Goal: Communication & Community: Share content

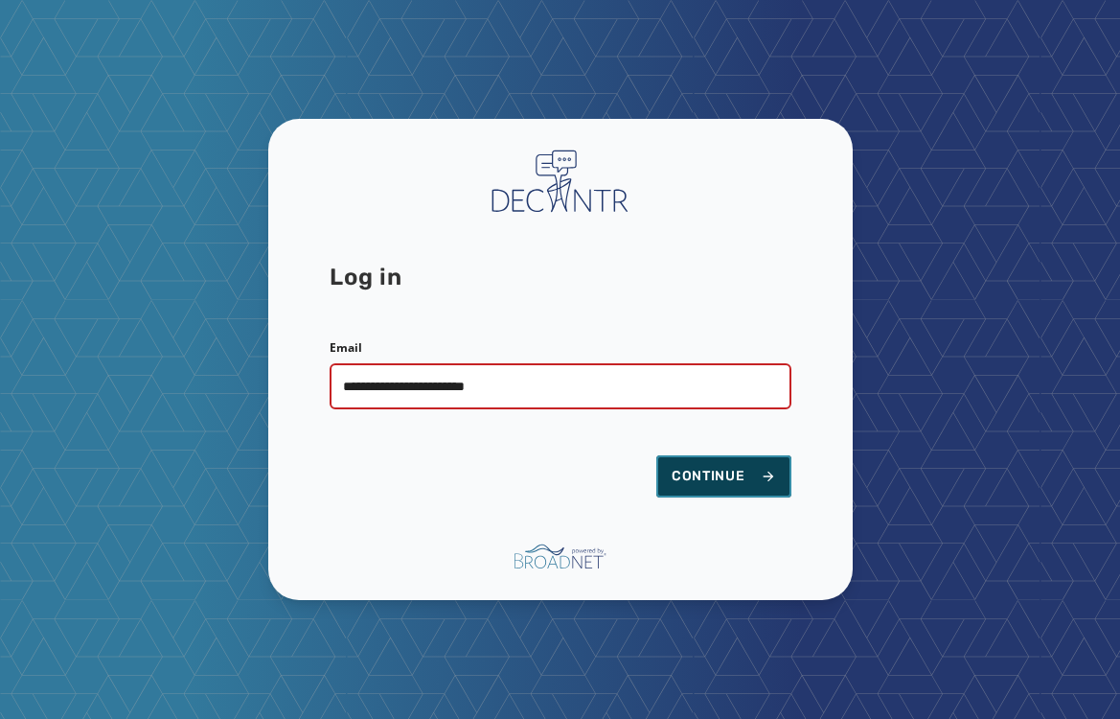
click at [704, 469] on span "Continue" at bounding box center [724, 476] width 104 height 19
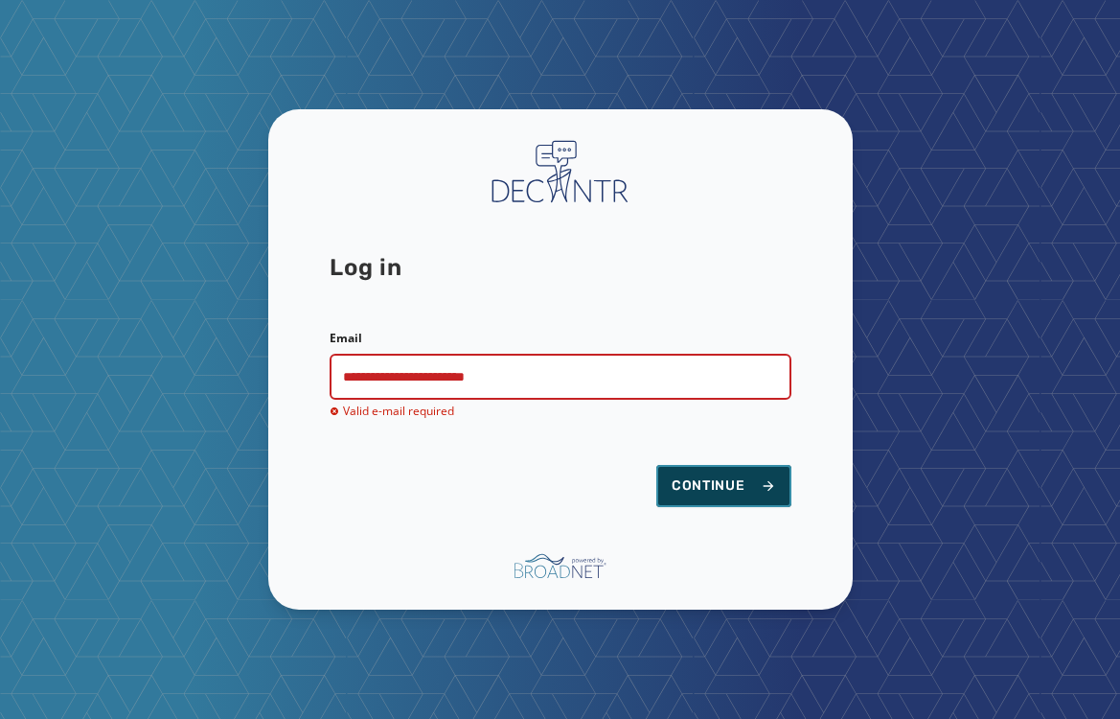
click at [715, 489] on span "Continue" at bounding box center [724, 485] width 104 height 19
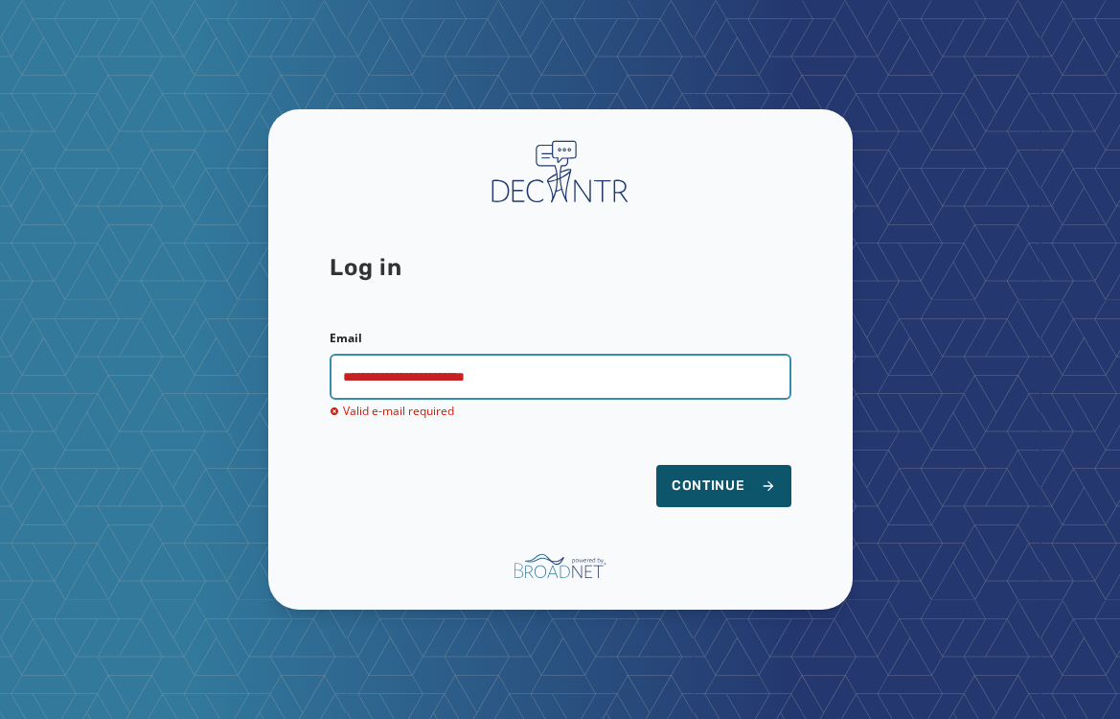
click at [570, 367] on input "**********" at bounding box center [561, 377] width 462 height 46
type input "**********"
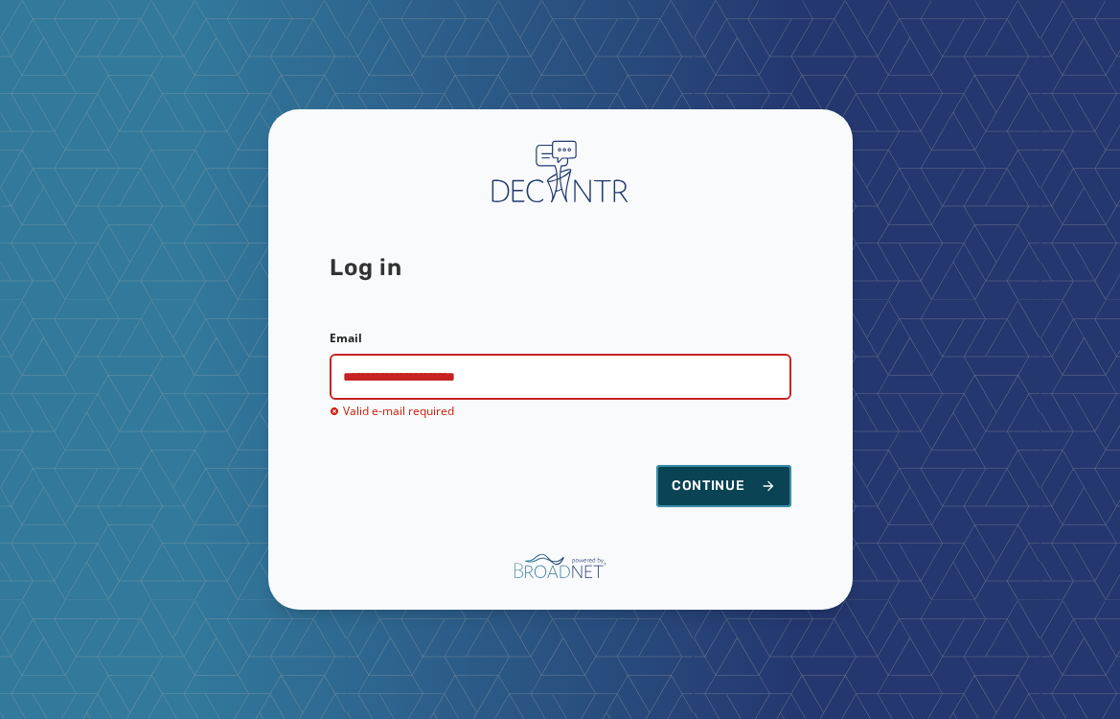
click at [673, 481] on span "Continue" at bounding box center [724, 485] width 104 height 19
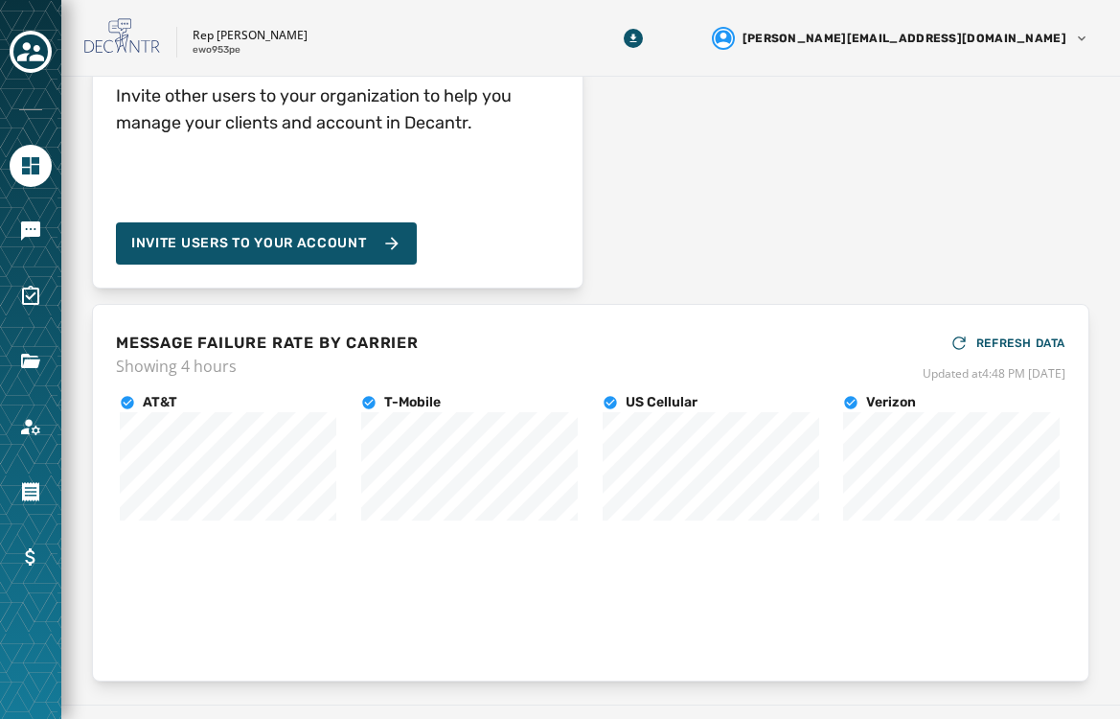
scroll to position [218, 0]
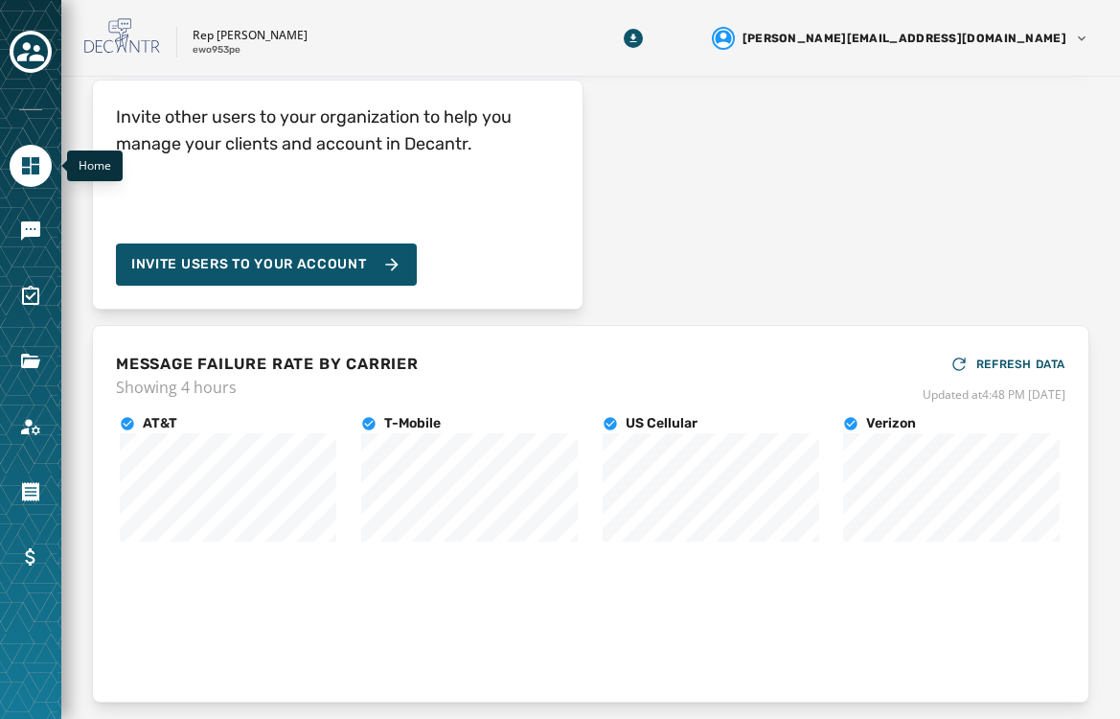
click at [27, 176] on icon "Navigate to Home" at bounding box center [30, 165] width 23 height 23
click at [33, 39] on icon "Toggle account select drawer" at bounding box center [30, 51] width 27 height 27
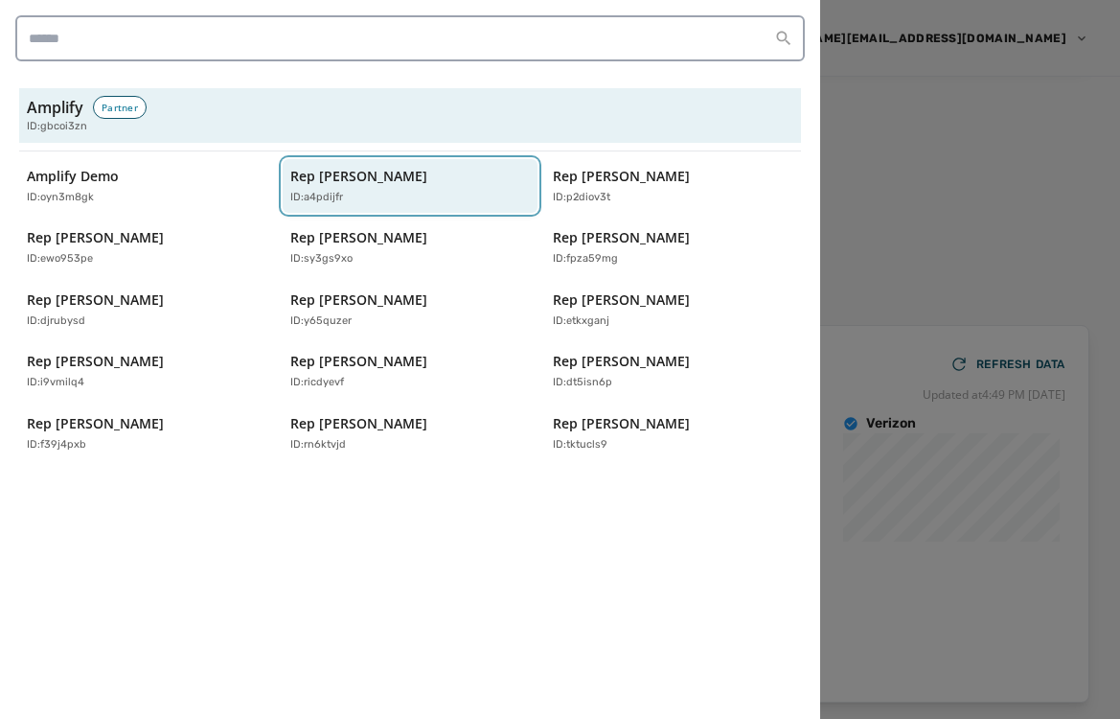
click at [315, 203] on p "ID: a4pdijfr" at bounding box center [316, 198] width 53 height 16
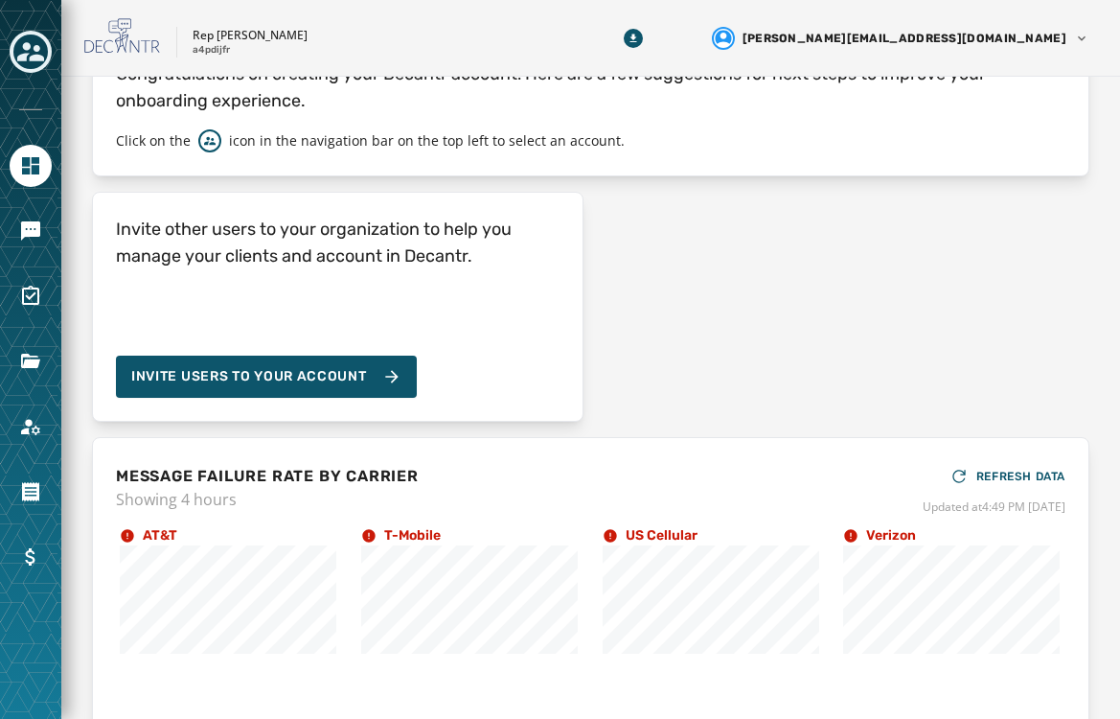
scroll to position [0, 0]
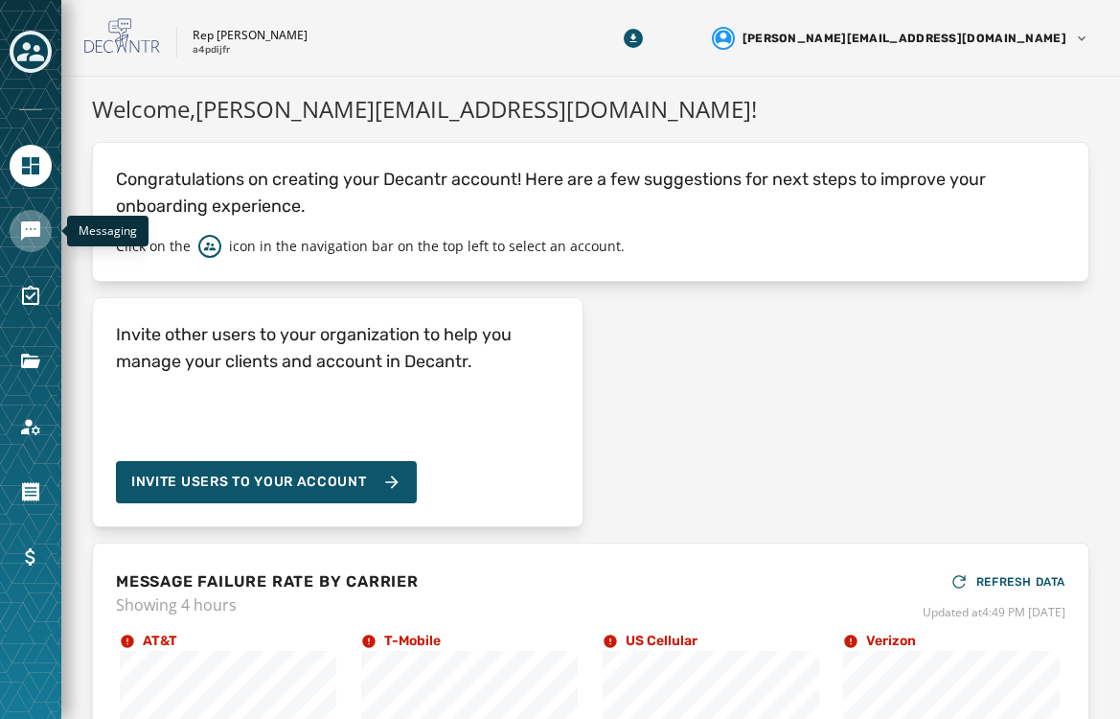
click at [30, 232] on icon "Navigate to Messaging" at bounding box center [30, 230] width 19 height 19
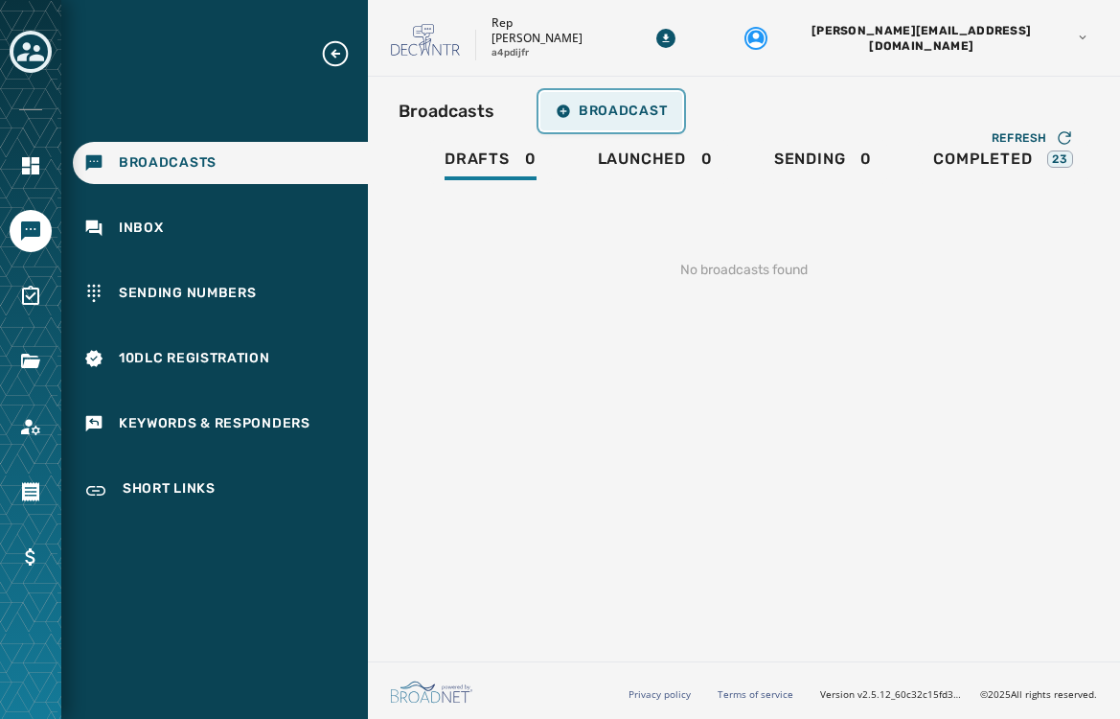
click at [550, 119] on button "Broadcast" at bounding box center [611, 111] width 142 height 38
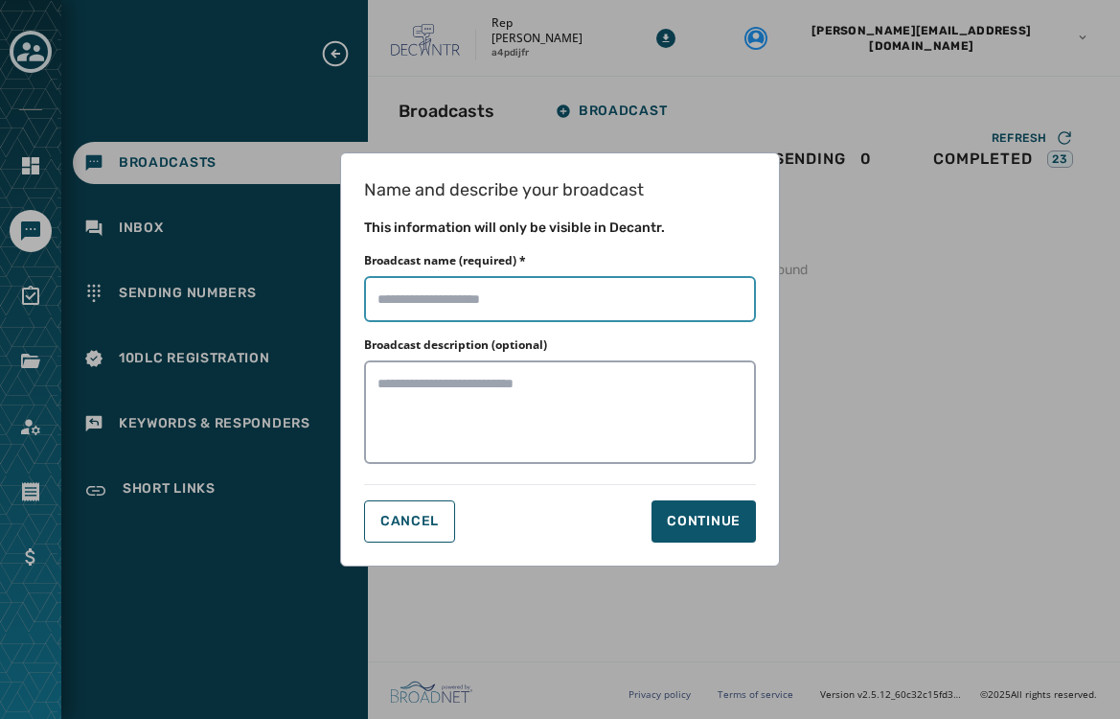
click at [485, 288] on input "Broadcast name (required) *" at bounding box center [560, 299] width 392 height 46
type input "****"
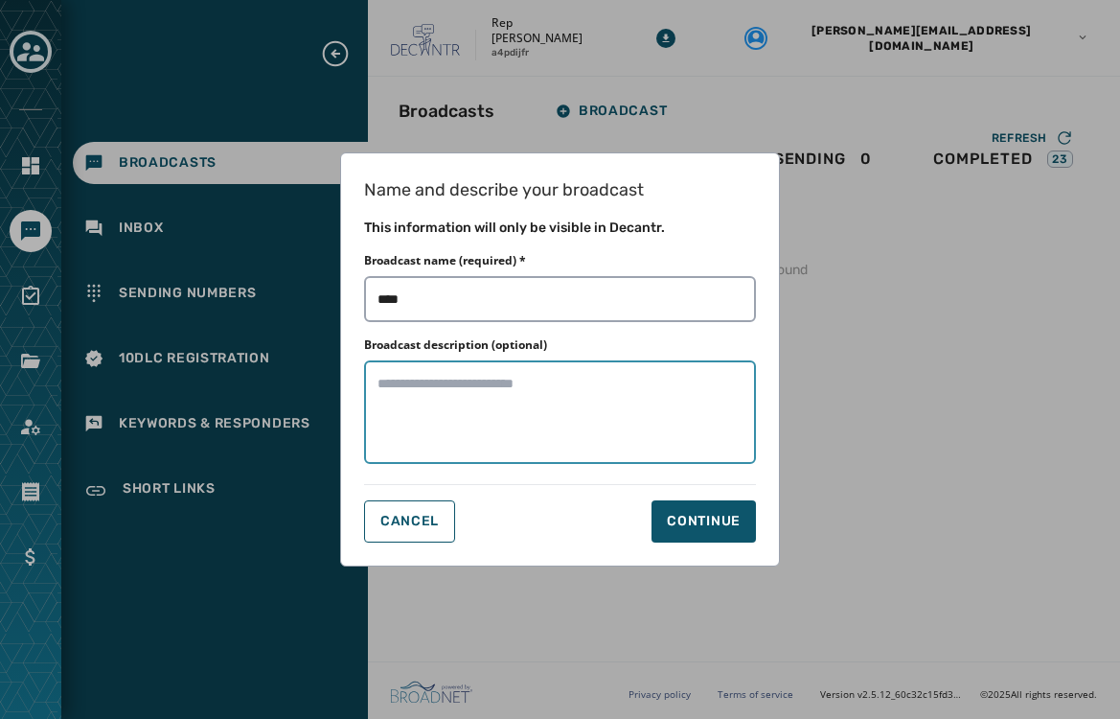
click at [415, 425] on textarea "Broadcast description (optional)" at bounding box center [560, 411] width 392 height 103
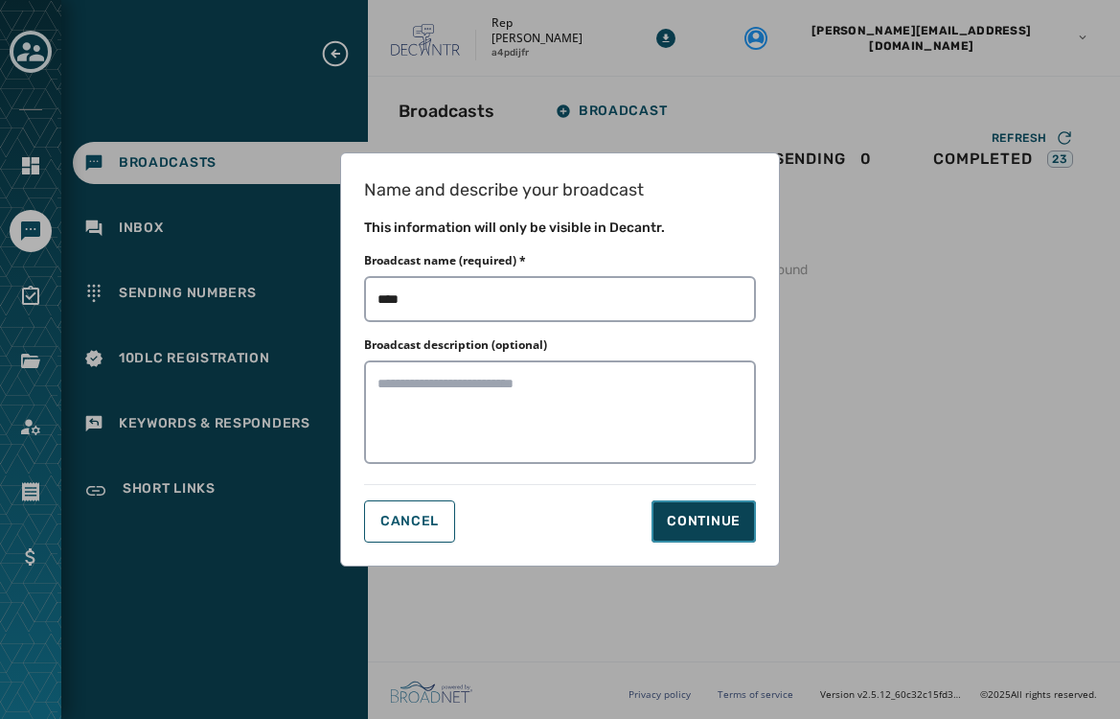
click at [720, 519] on div "Continue" at bounding box center [704, 521] width 74 height 19
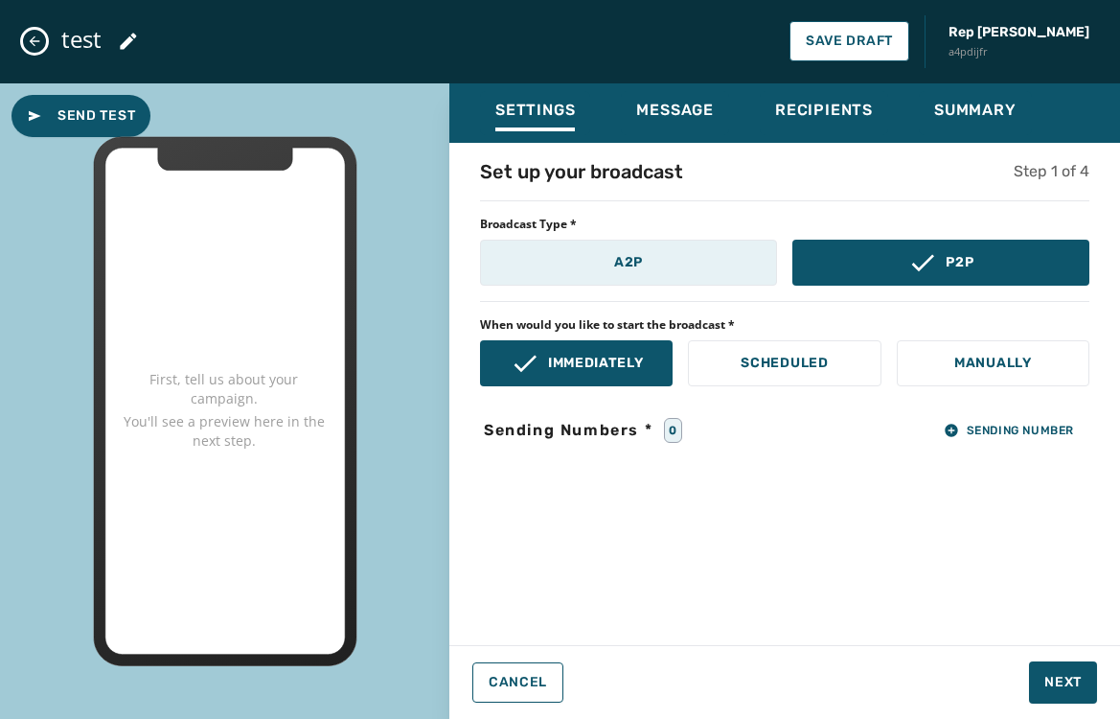
click at [653, 246] on button "A2P" at bounding box center [628, 263] width 297 height 46
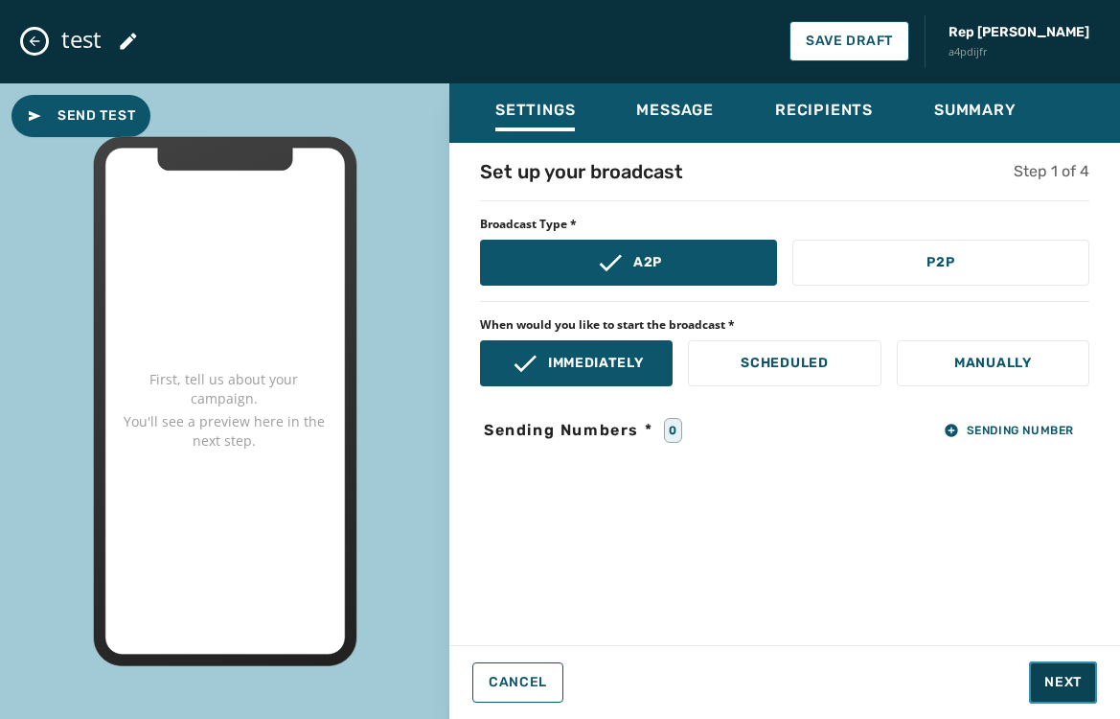
click at [1067, 680] on span "Next" at bounding box center [1062, 682] width 37 height 19
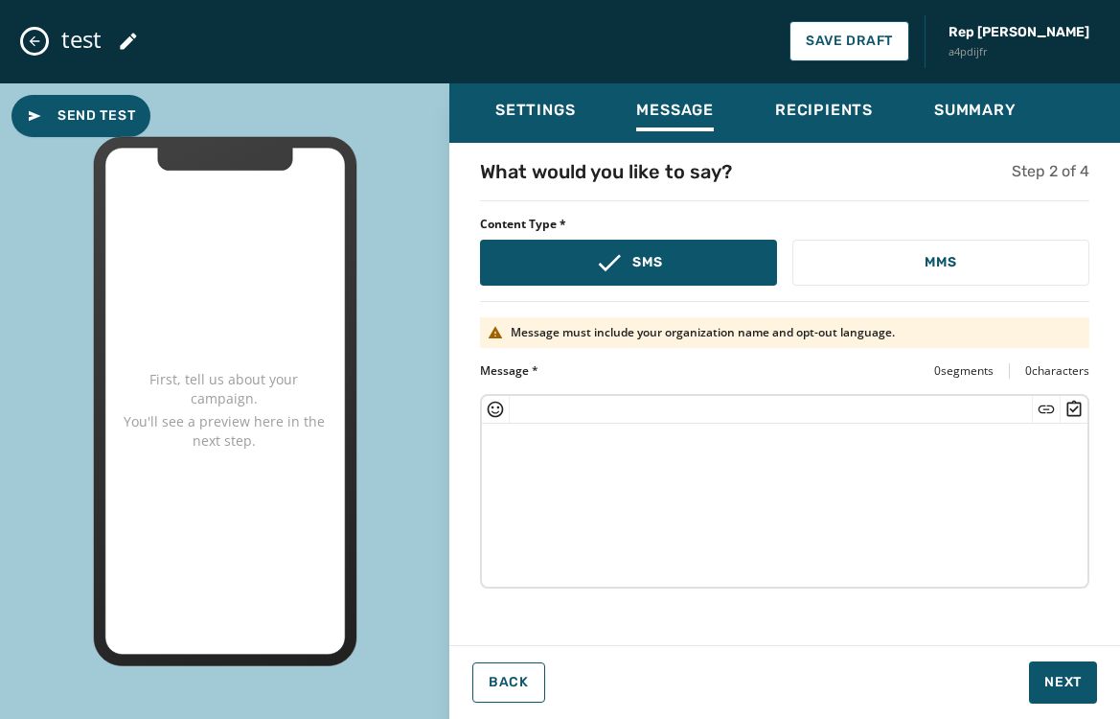
click at [641, 497] on textarea at bounding box center [785, 502] width 606 height 157
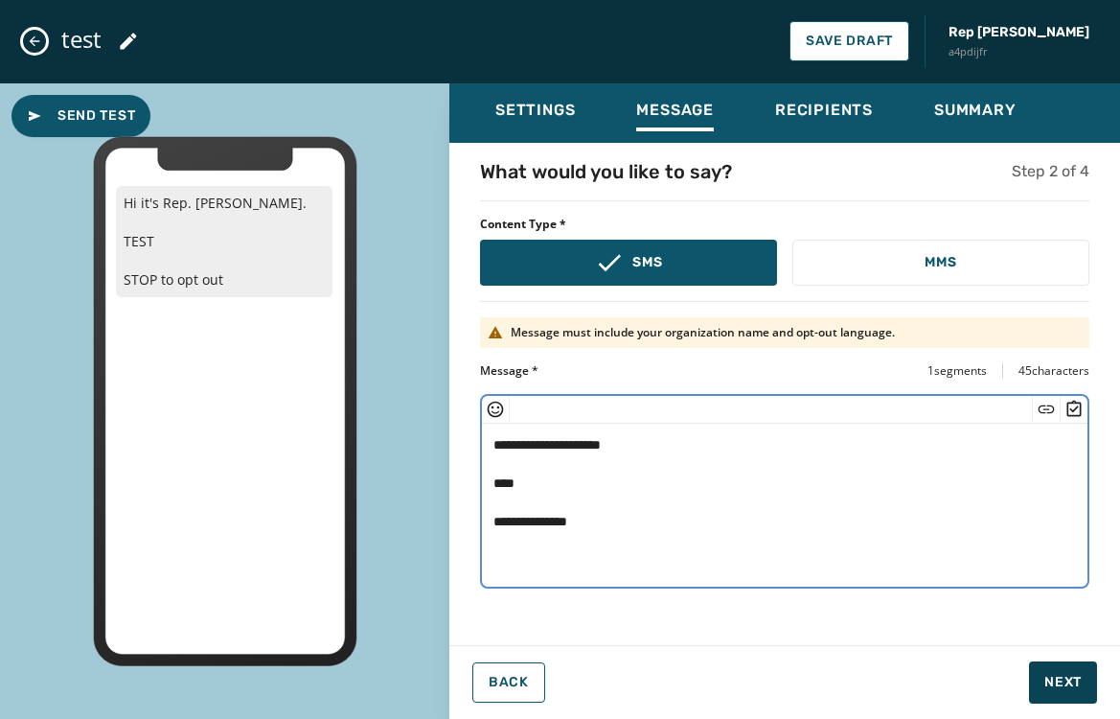
type textarea "**********"
click at [1044, 691] on span "Next" at bounding box center [1062, 682] width 37 height 19
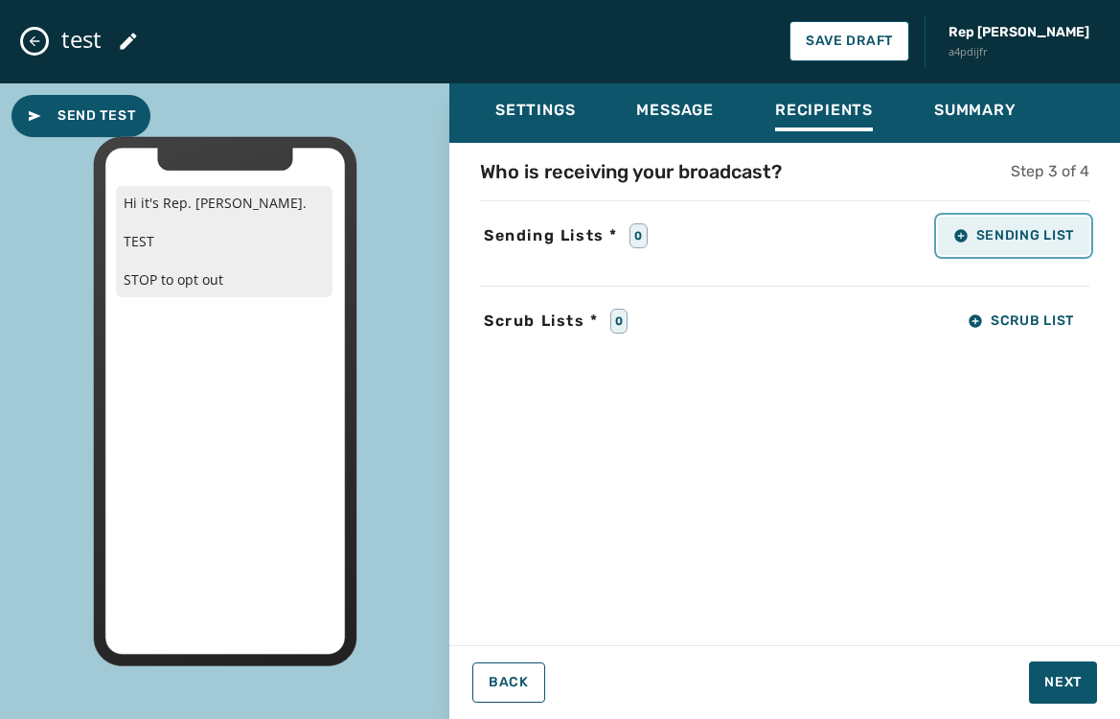
click at [957, 238] on icon "button" at bounding box center [960, 235] width 12 height 12
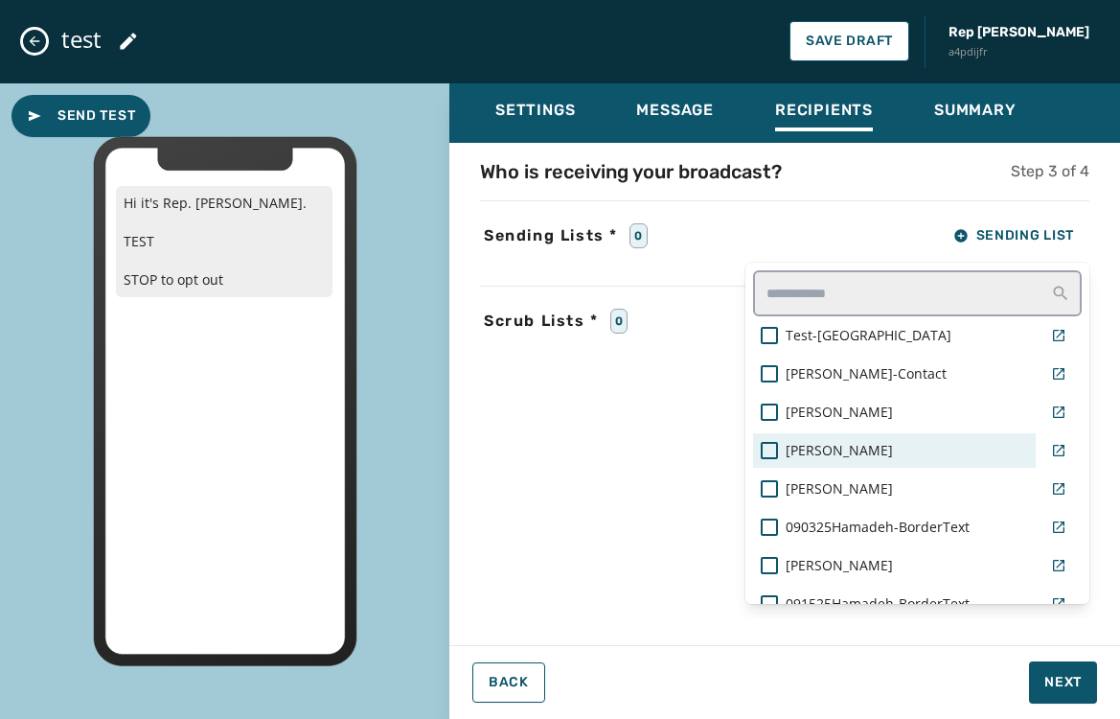
click at [831, 452] on span "[PERSON_NAME]" at bounding box center [839, 450] width 107 height 19
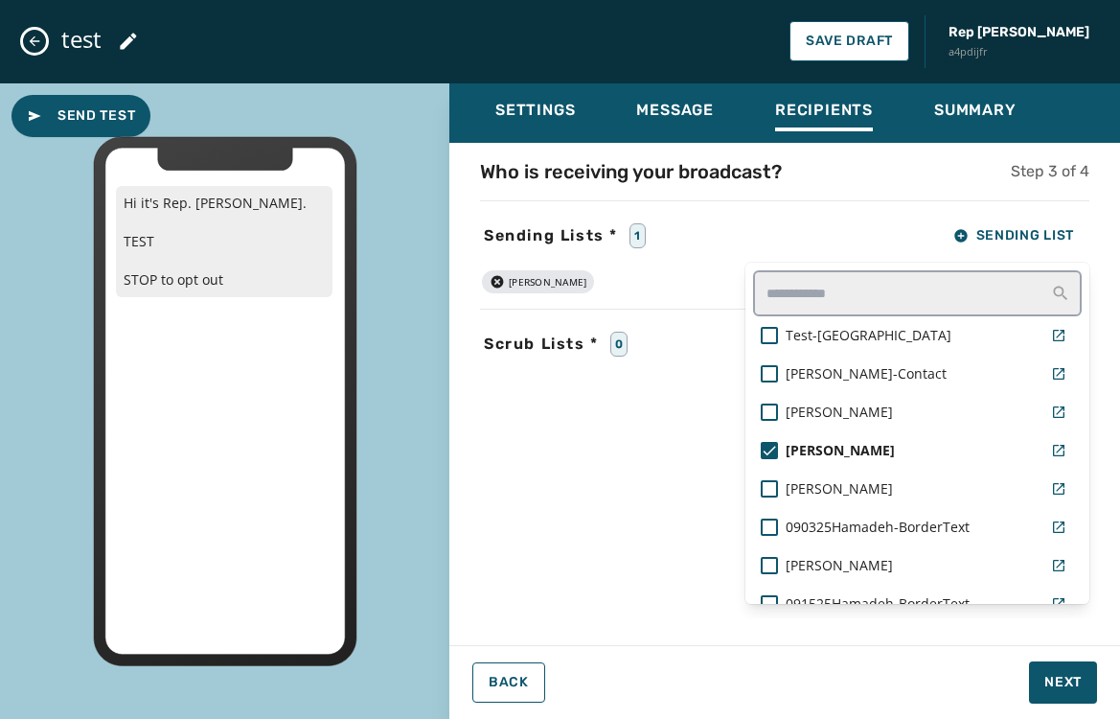
click at [588, 405] on div "Who is receiving your broadcast? Step 3 of 4 Sending Lists * 1 Sending List Tes…" at bounding box center [784, 388] width 671 height 460
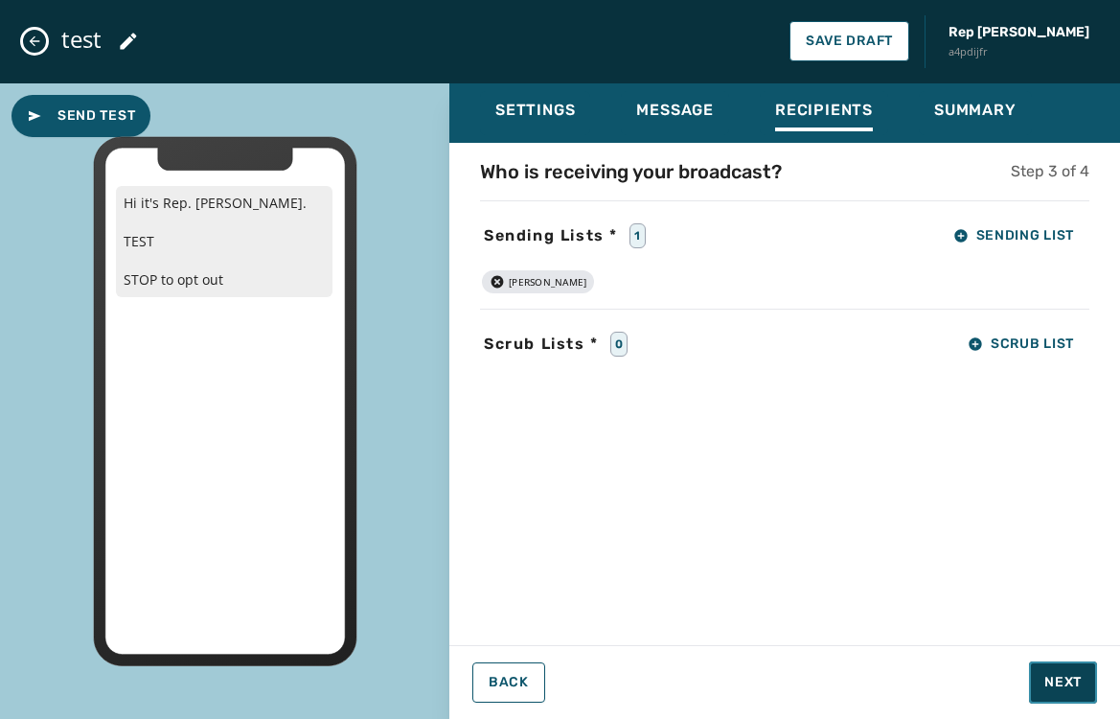
click at [1067, 681] on span "Next" at bounding box center [1062, 682] width 37 height 19
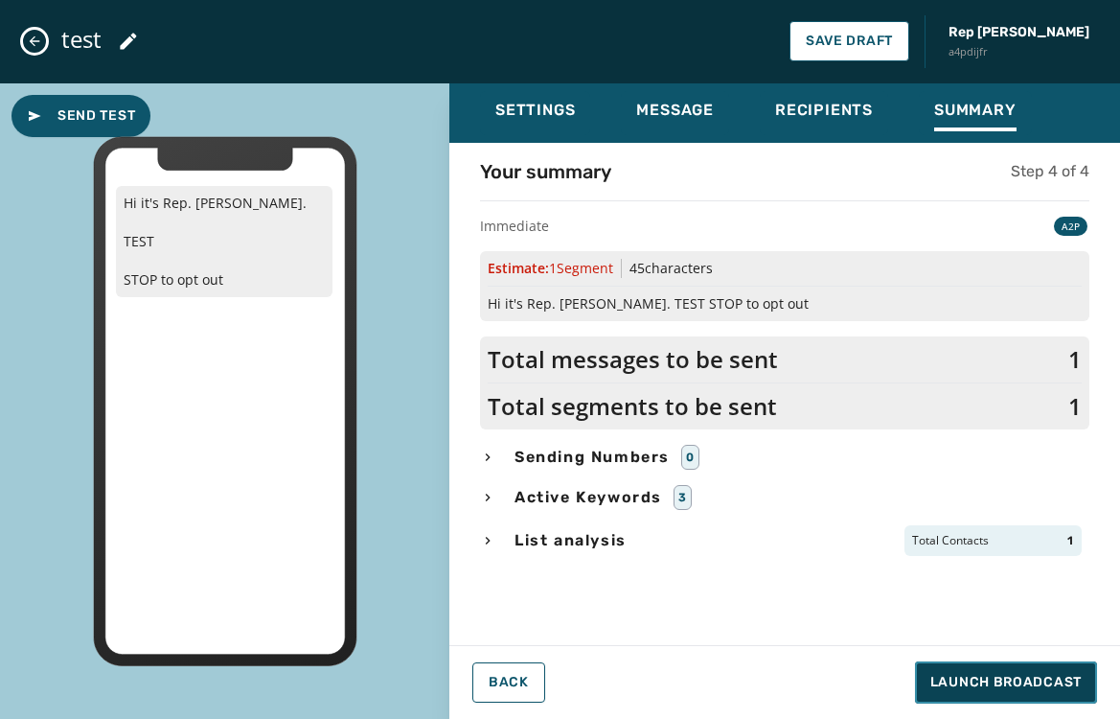
click at [963, 686] on span "Launch Broadcast" at bounding box center [1005, 682] width 151 height 19
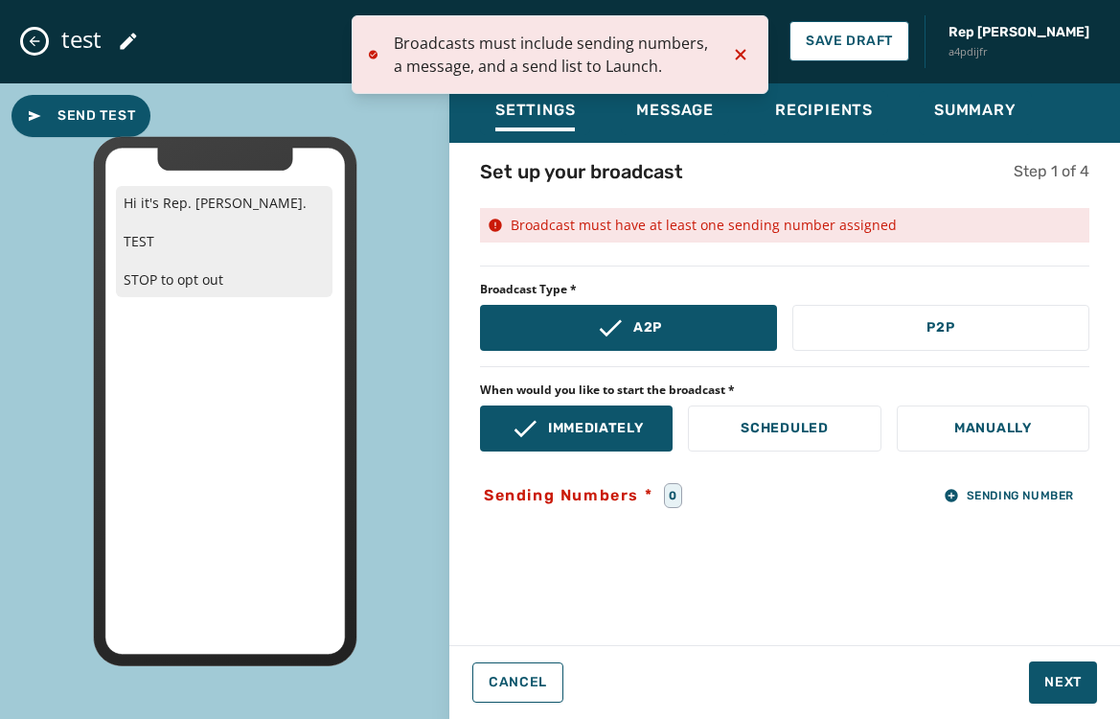
click at [672, 494] on div "0" at bounding box center [673, 495] width 18 height 25
click at [953, 494] on icon "button" at bounding box center [951, 495] width 12 height 12
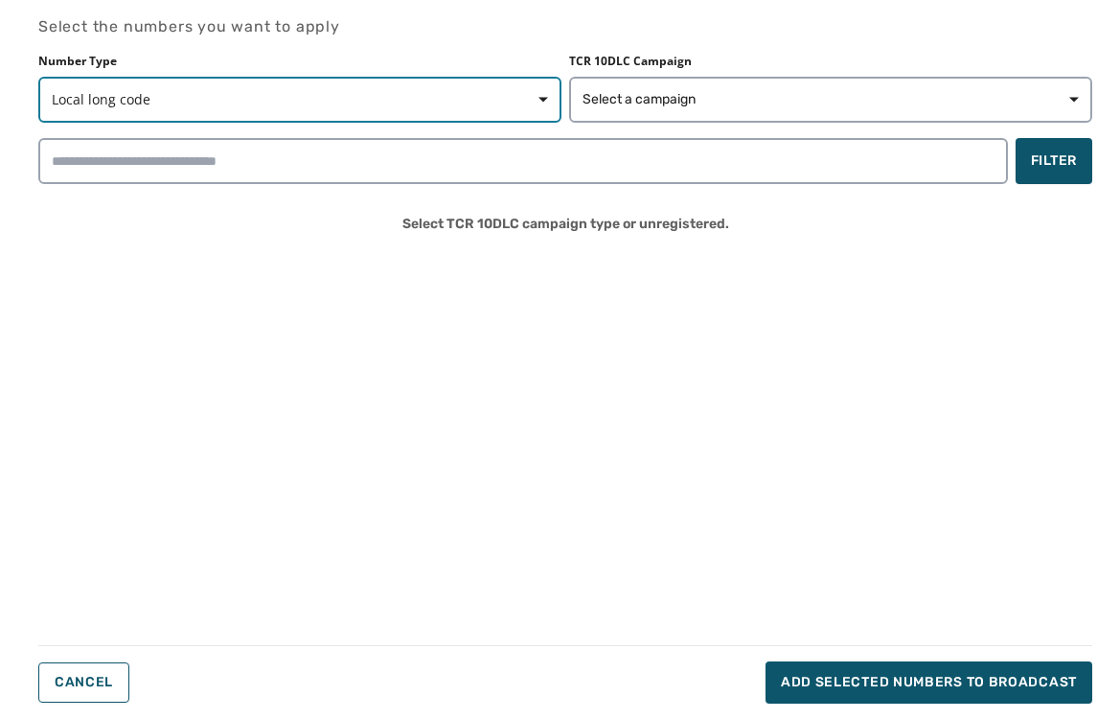
click at [372, 89] on button "Local long code" at bounding box center [299, 100] width 523 height 46
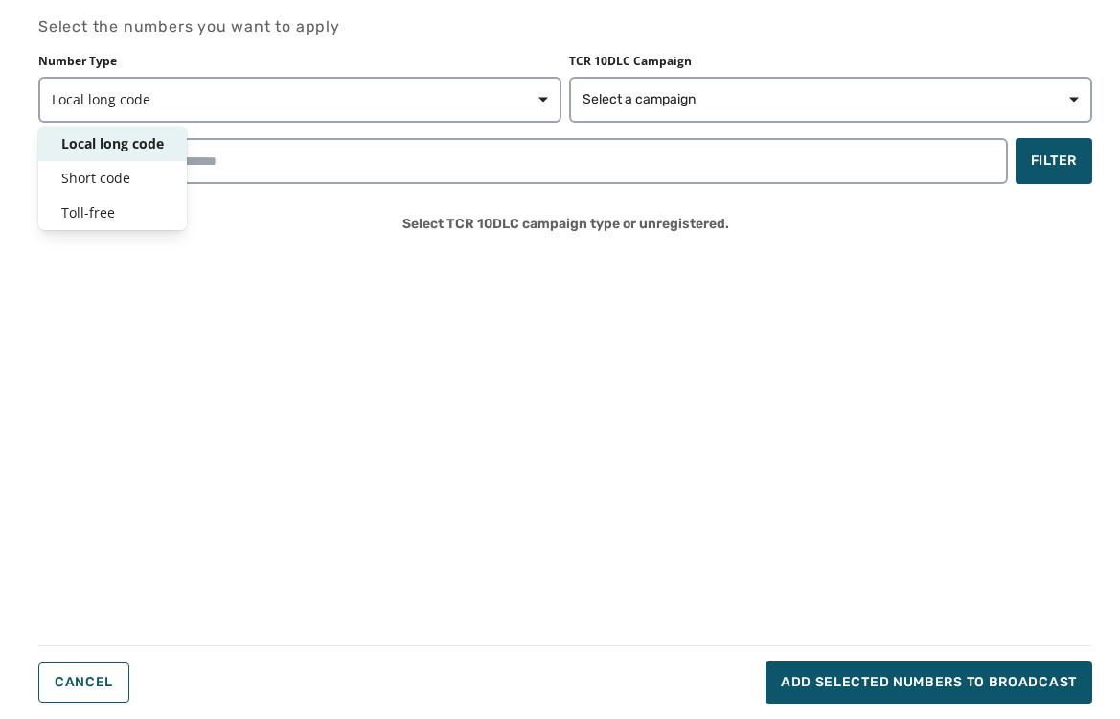
click at [294, 150] on div "Number Type Local long code Local long code Short code Toll-free TCR 10DLC Camp…" at bounding box center [565, 151] width 1054 height 195
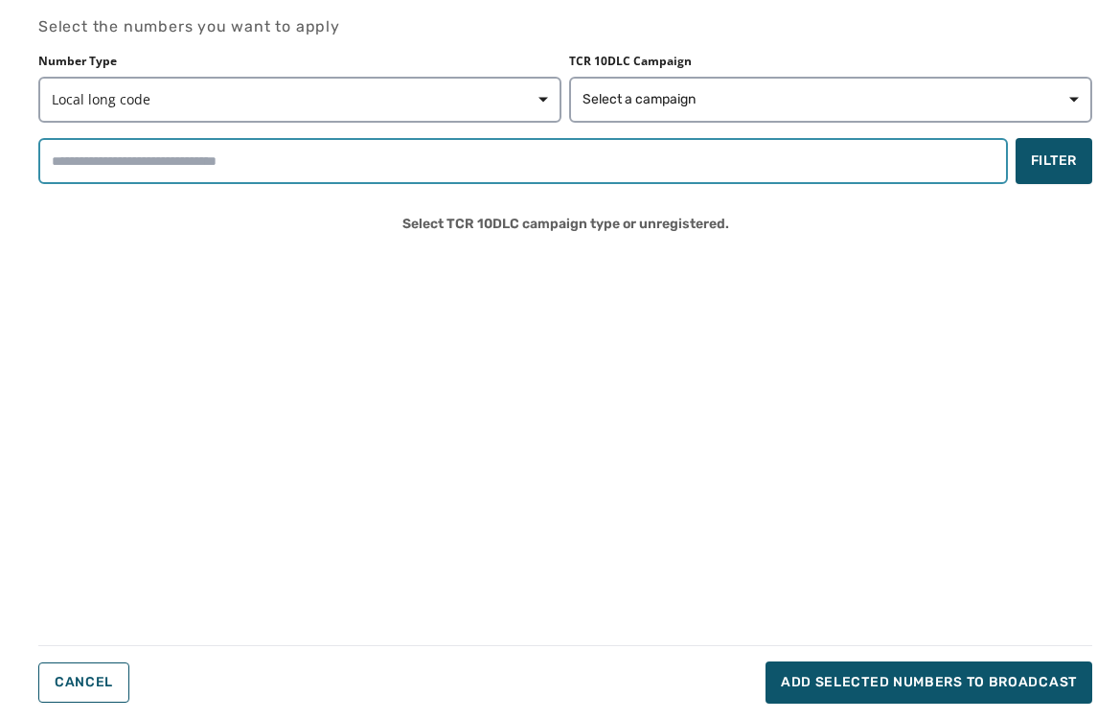
click at [380, 167] on input "search" at bounding box center [523, 161] width 970 height 46
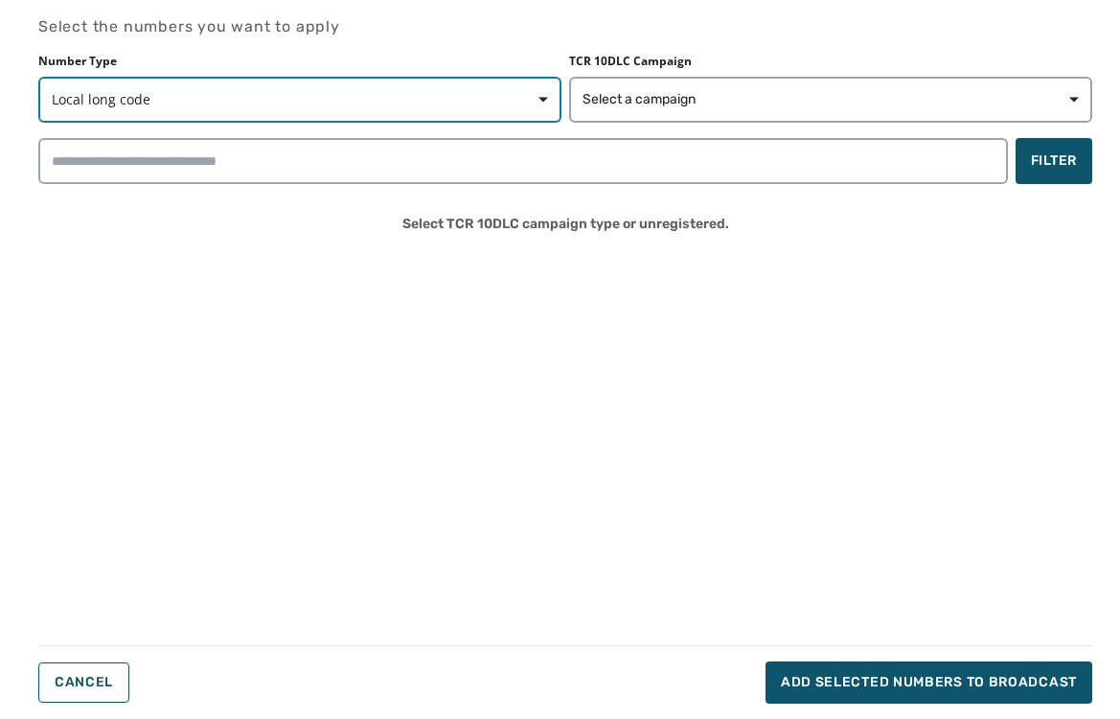
click at [482, 98] on span "Local long code" at bounding box center [300, 99] width 496 height 19
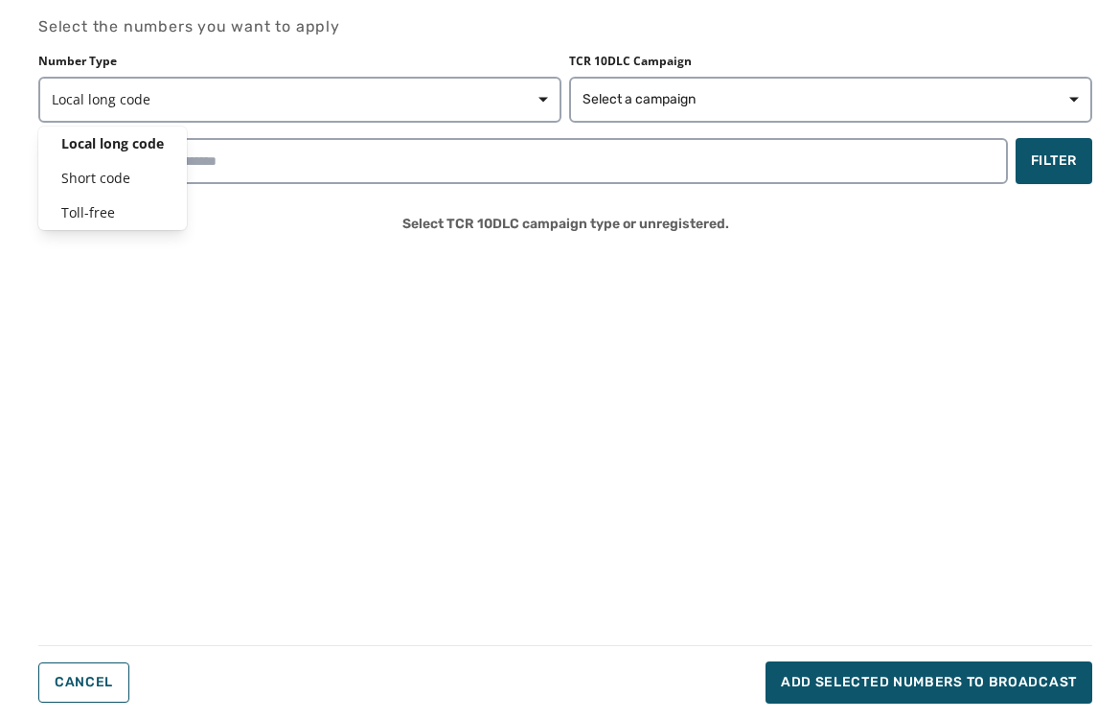
click at [872, 37] on div "Select the numbers you want to apply Number Type Local long code Local long cod…" at bounding box center [565, 359] width 1054 height 688
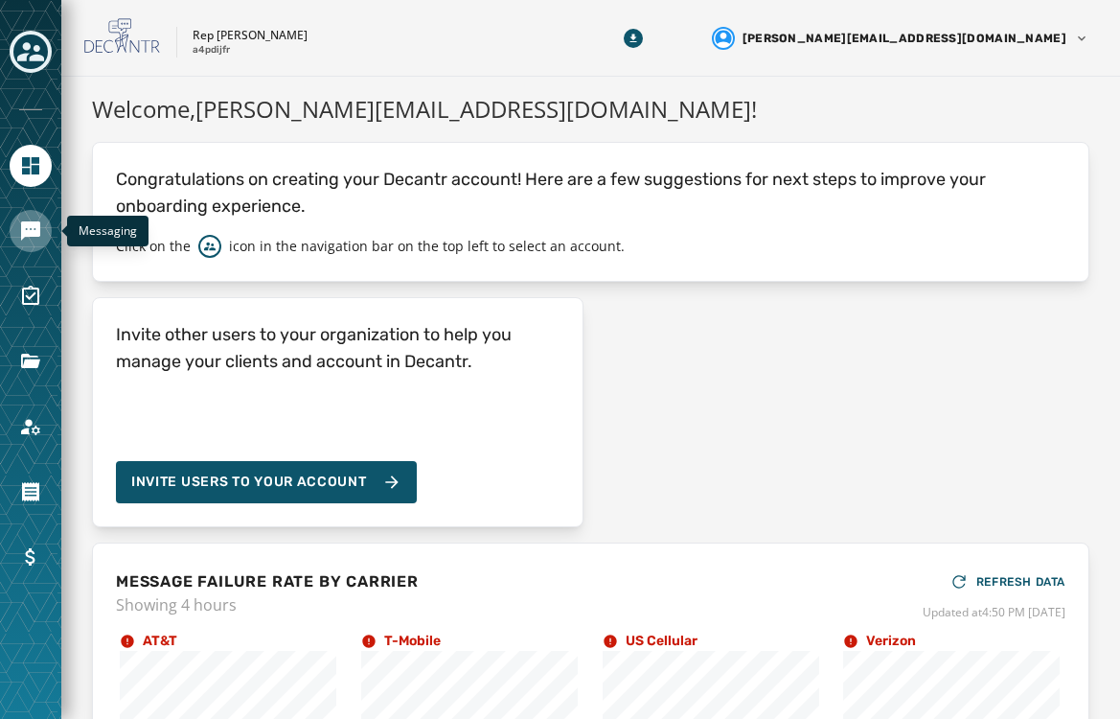
click at [40, 225] on icon "Navigate to Messaging" at bounding box center [30, 230] width 23 height 23
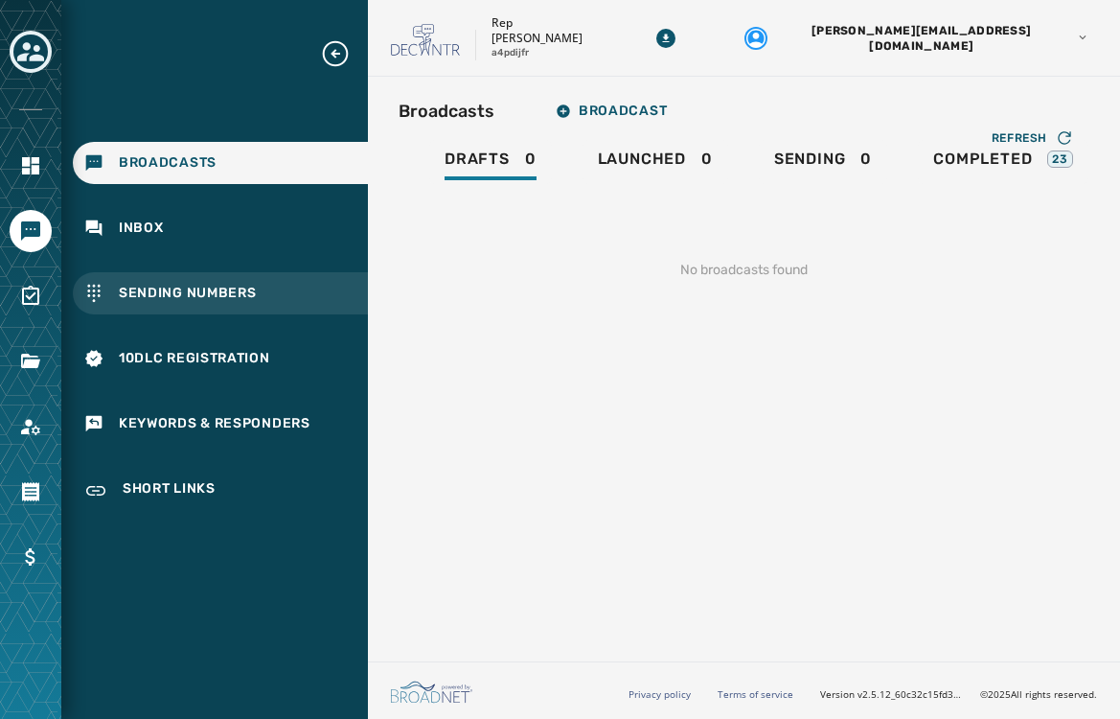
click at [225, 282] on div "Sending Numbers" at bounding box center [220, 293] width 295 height 42
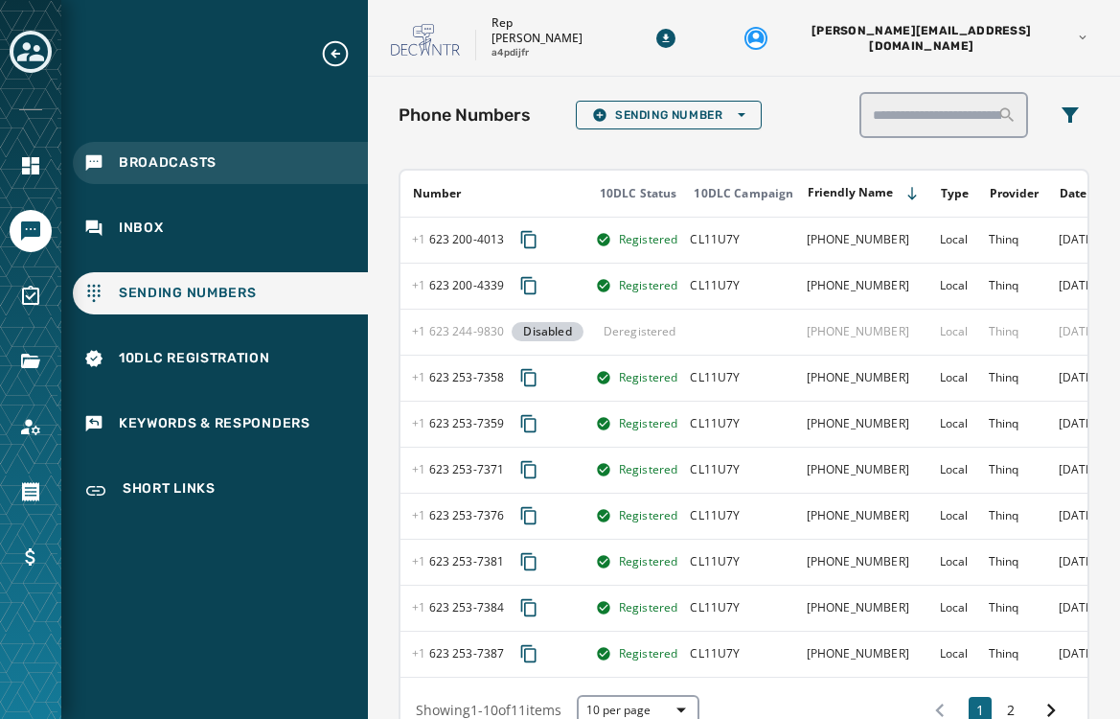
click at [110, 165] on div "Broadcasts" at bounding box center [220, 163] width 295 height 42
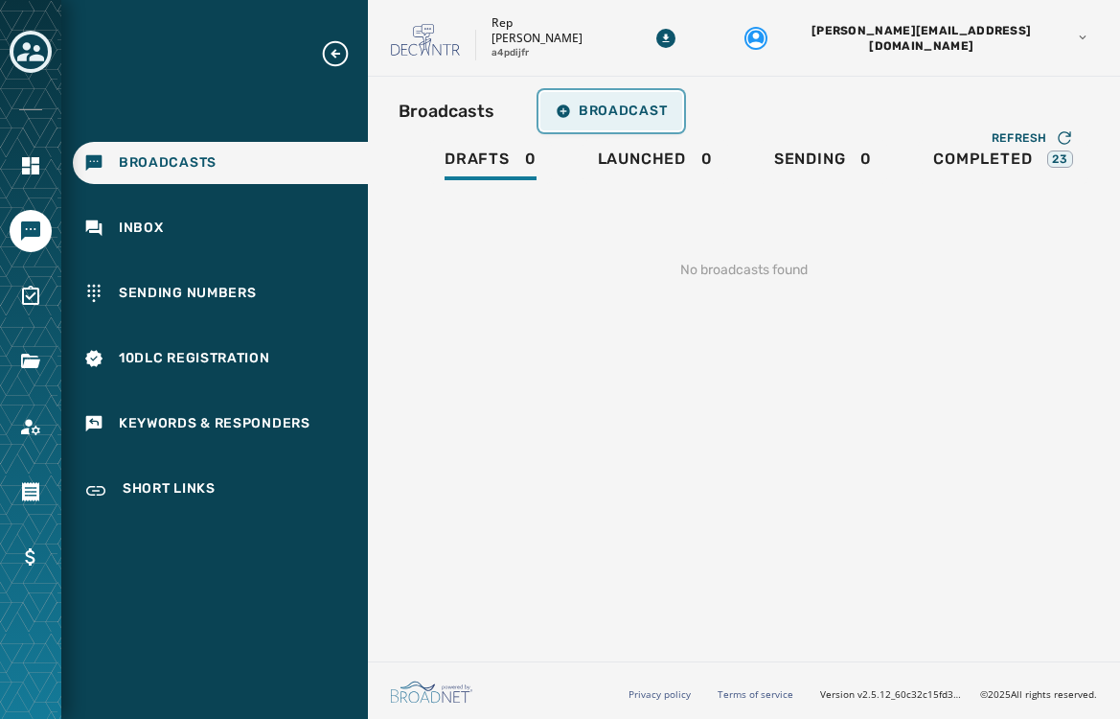
click at [590, 105] on span "Broadcast" at bounding box center [611, 110] width 111 height 15
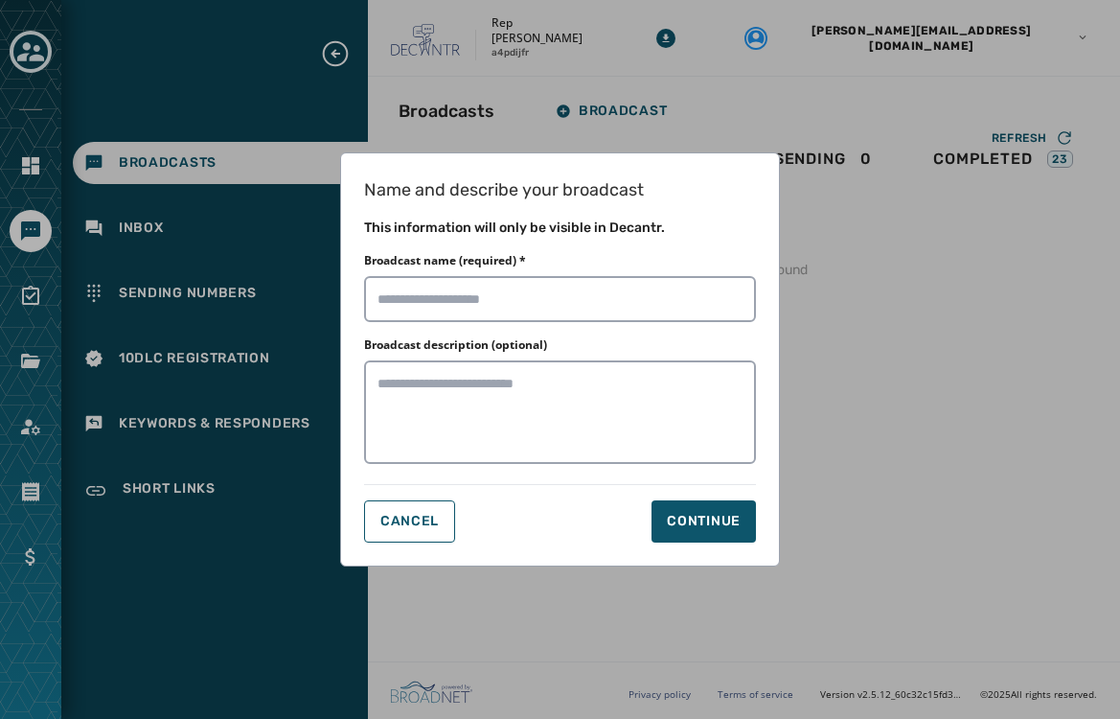
click at [450, 326] on div "Name and describe your broadcast This information will only be visible in Decan…" at bounding box center [560, 359] width 440 height 414
click at [438, 308] on input "Broadcast name (required) *" at bounding box center [560, 299] width 392 height 46
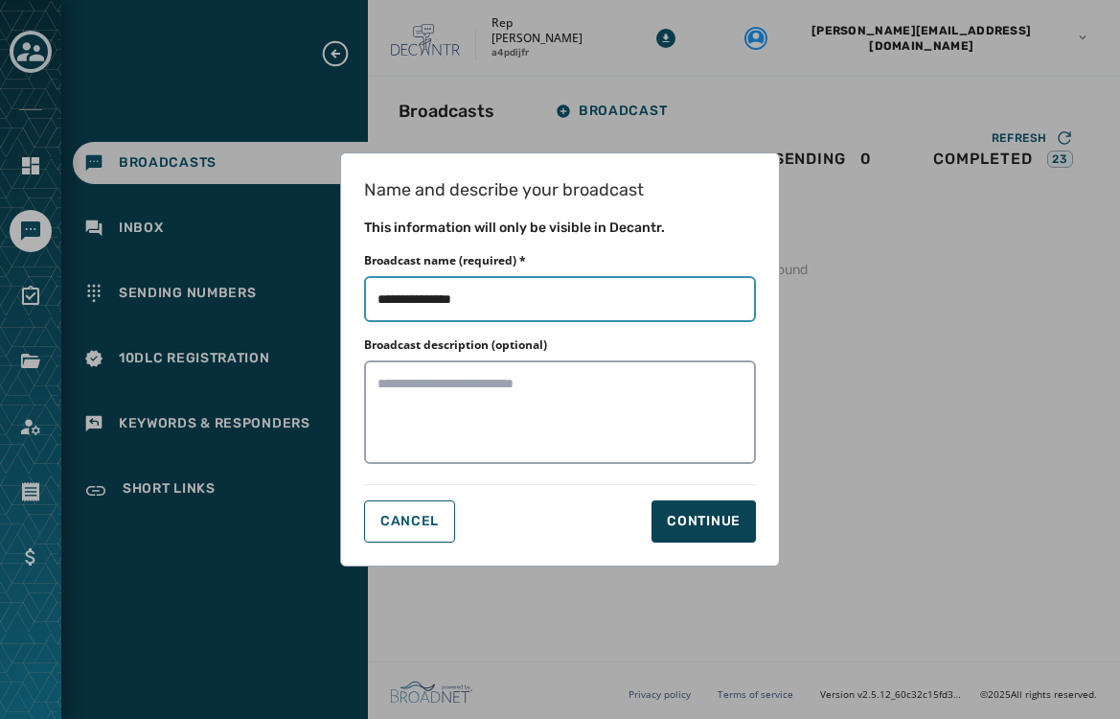
type input "**********"
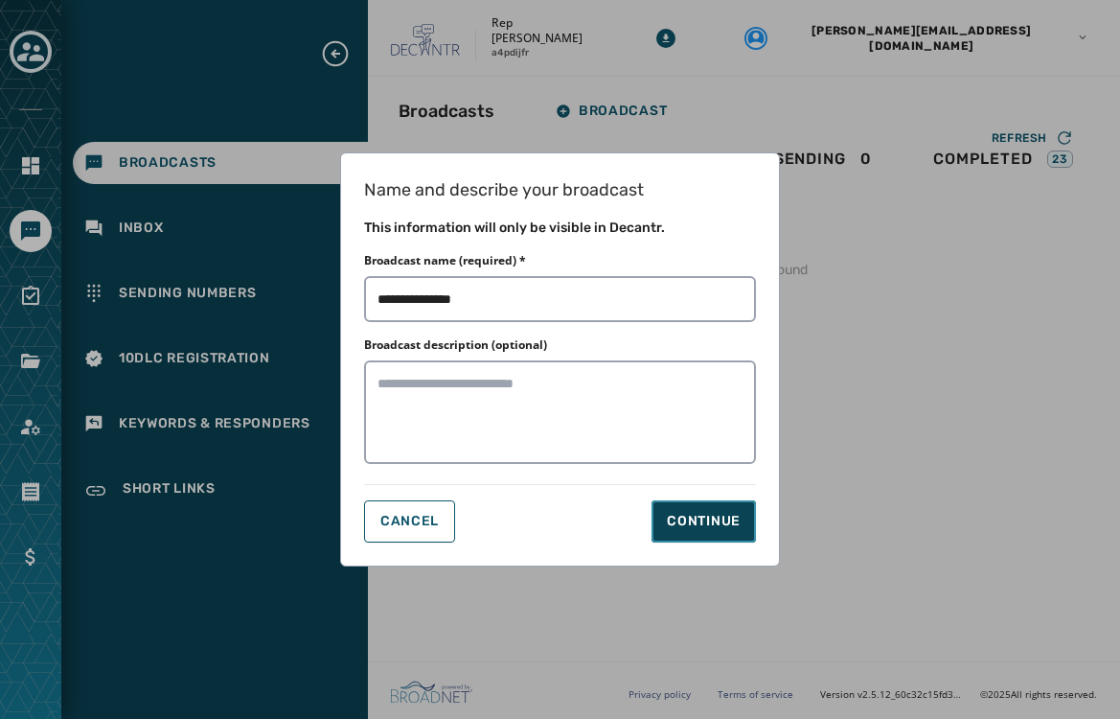
click at [690, 516] on div "Continue" at bounding box center [704, 521] width 74 height 19
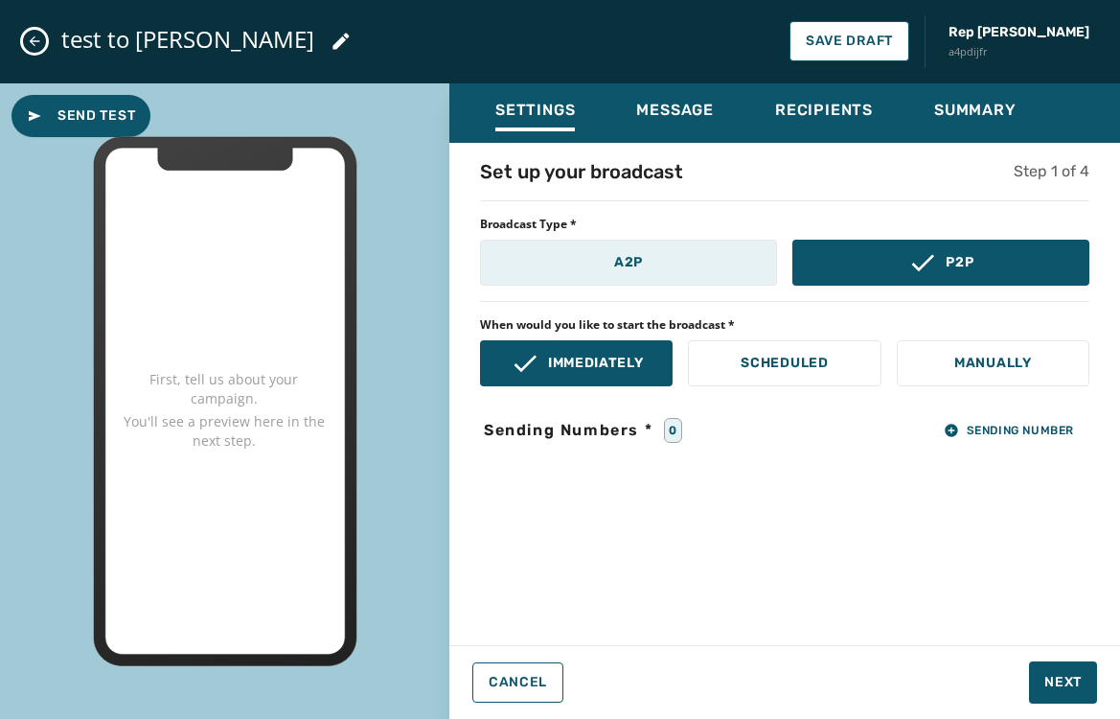
click at [665, 267] on button "A2P" at bounding box center [628, 263] width 297 height 46
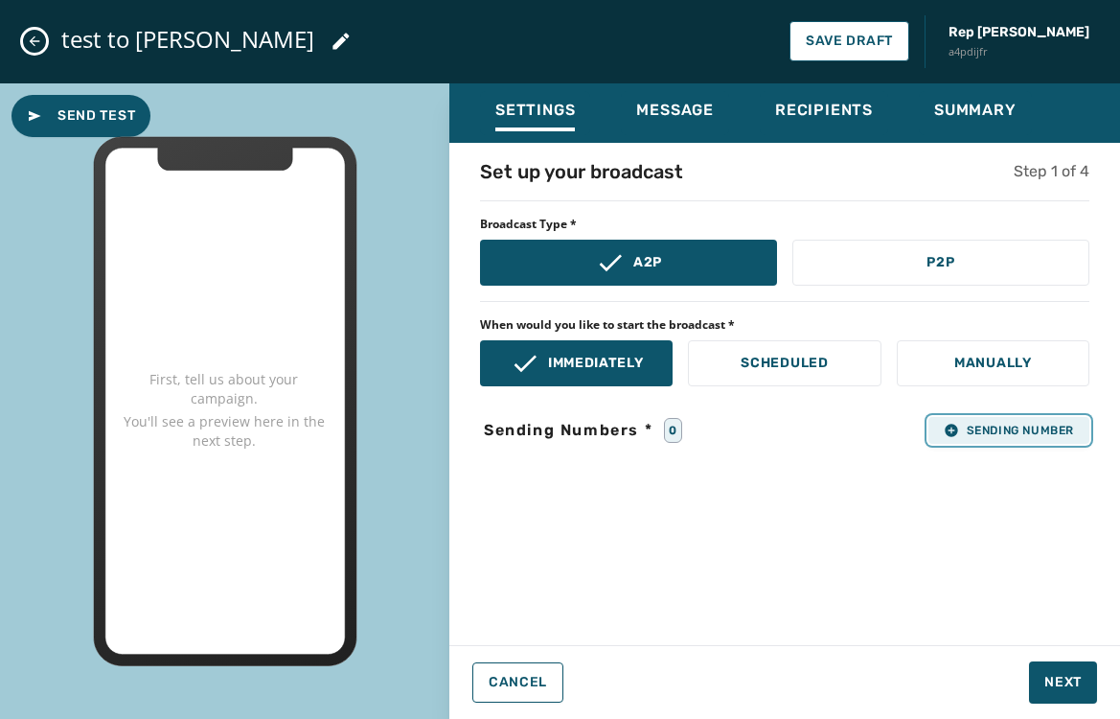
click at [952, 434] on icon "button" at bounding box center [951, 430] width 12 height 12
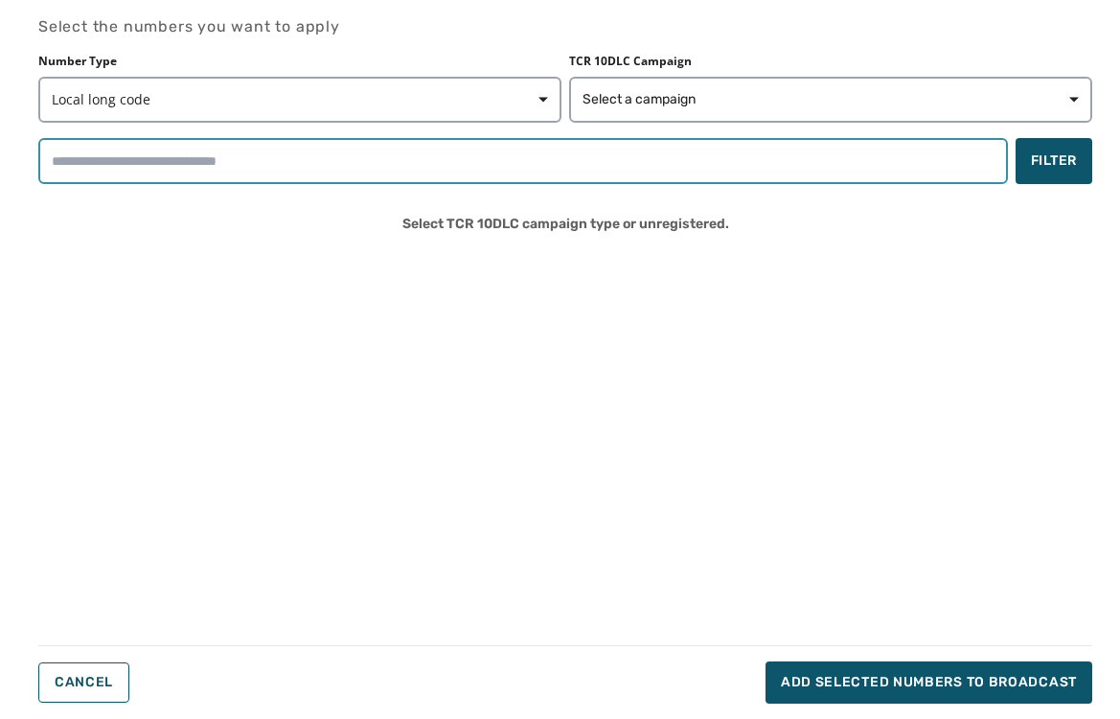
click at [331, 160] on input "search" at bounding box center [523, 161] width 970 height 46
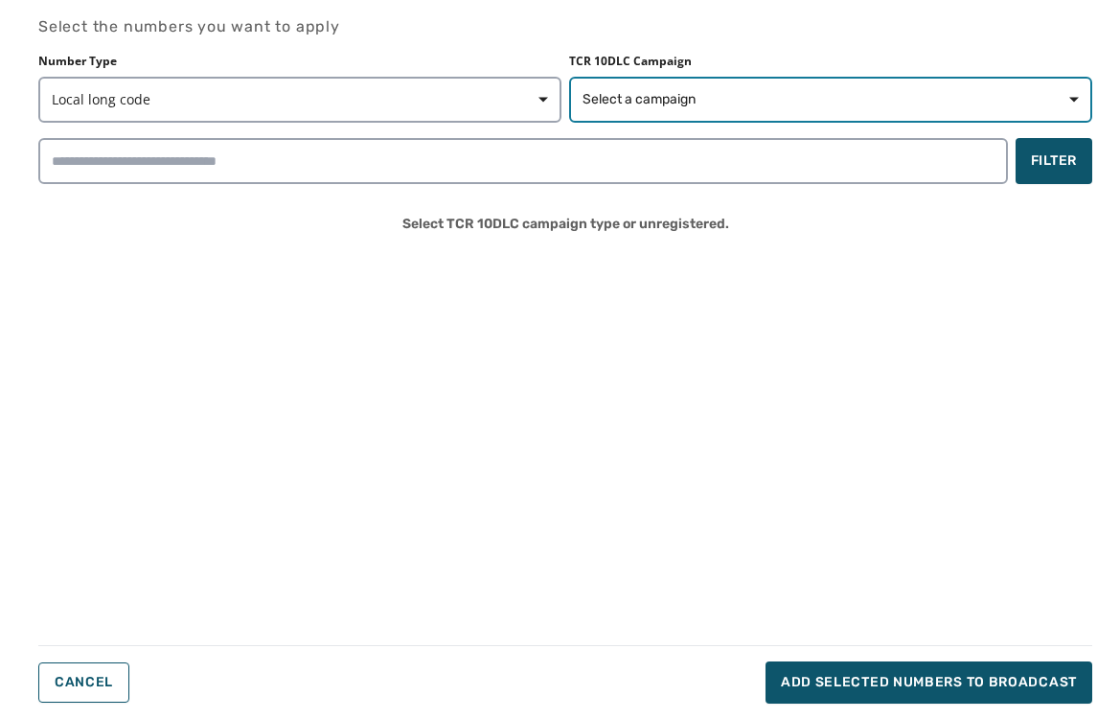
click at [605, 92] on span "Select a campaign" at bounding box center [639, 99] width 113 height 19
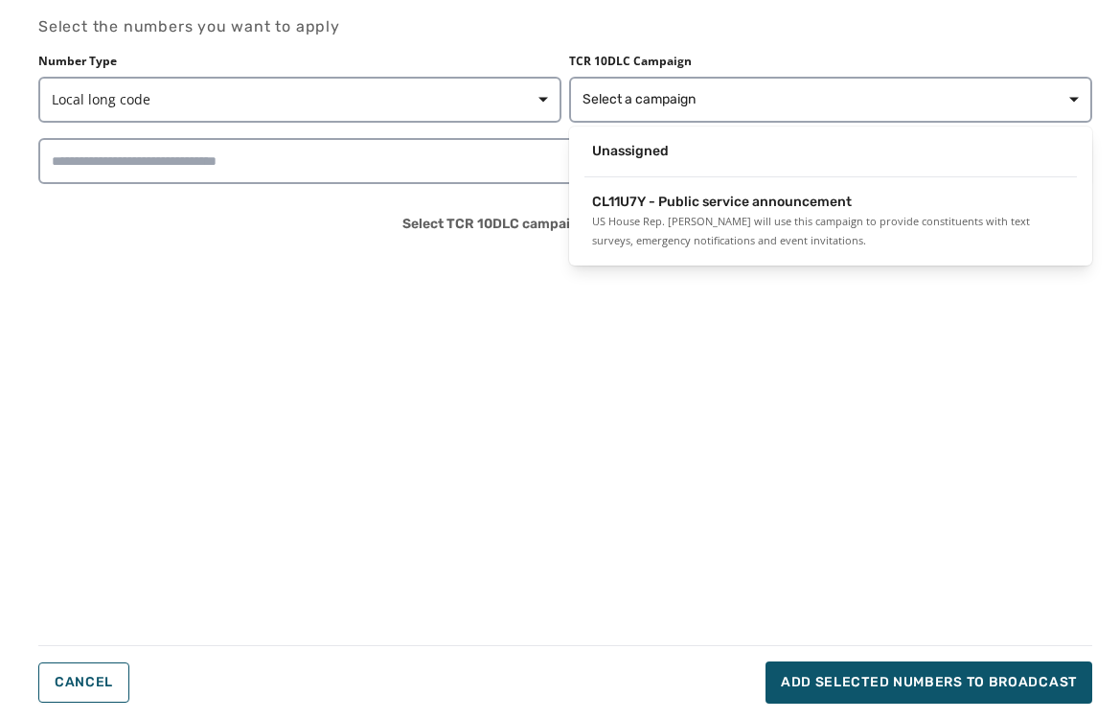
click at [437, 99] on div "Number Type Local long code TCR 10DLC Campaign Select a campaign Unassigned CL1…" at bounding box center [565, 88] width 1054 height 69
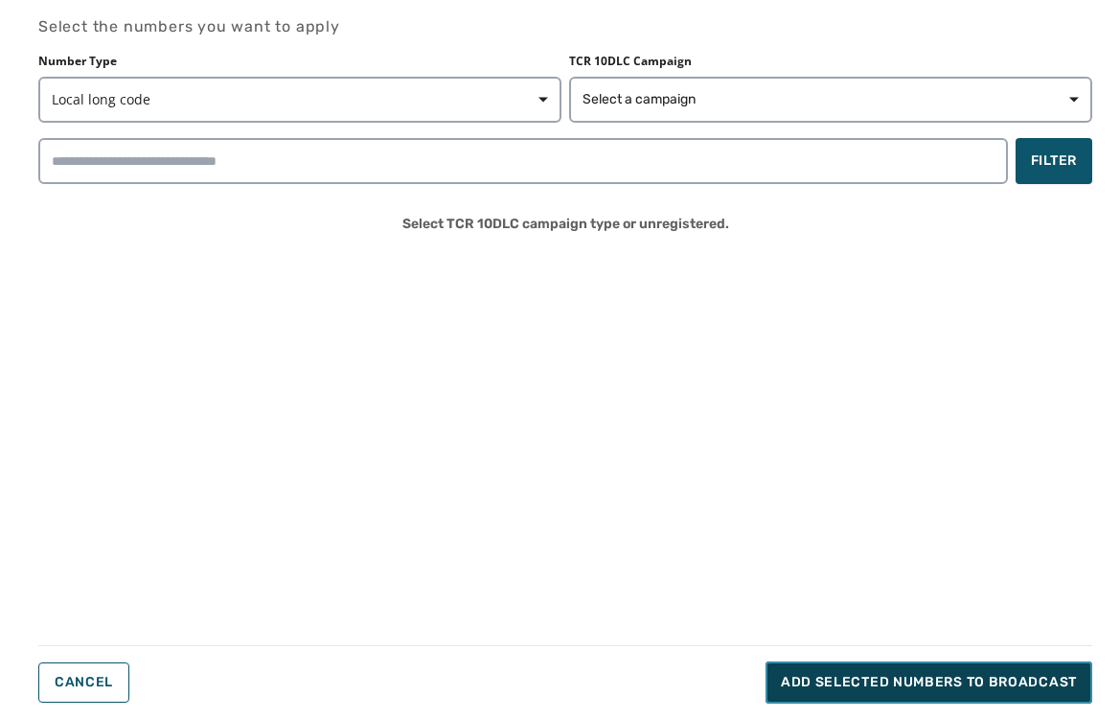
click at [838, 701] on button "Add selected numbers to broadcast" at bounding box center [929, 682] width 327 height 42
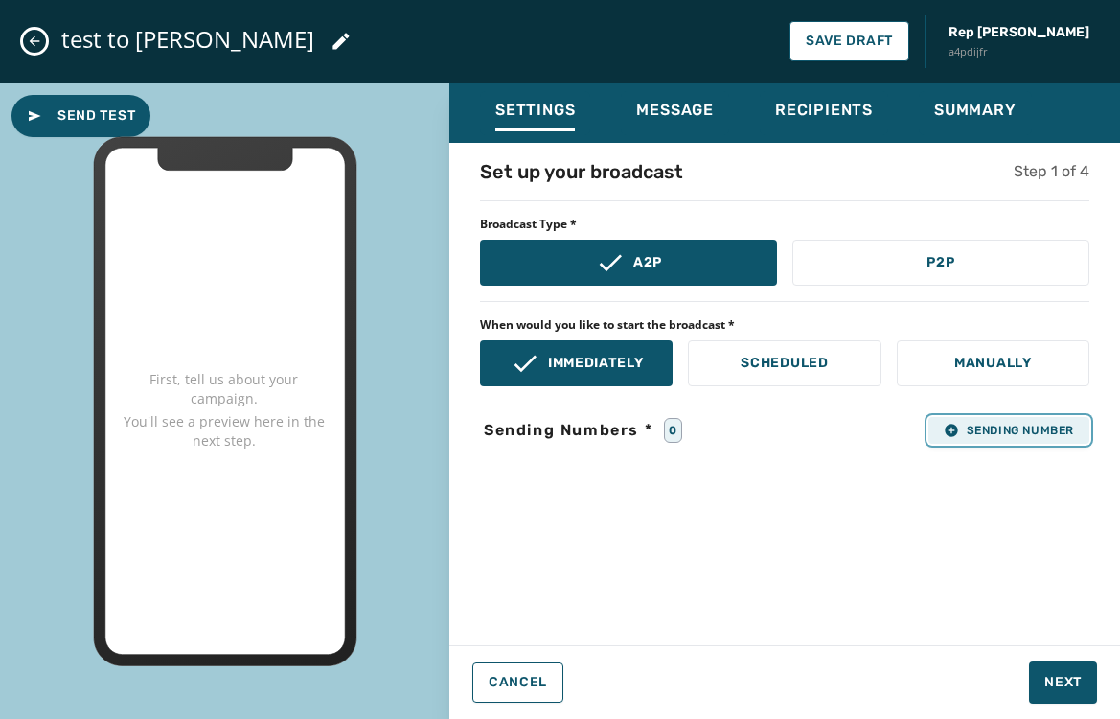
click at [966, 431] on span "Sending Number" at bounding box center [1009, 430] width 130 height 15
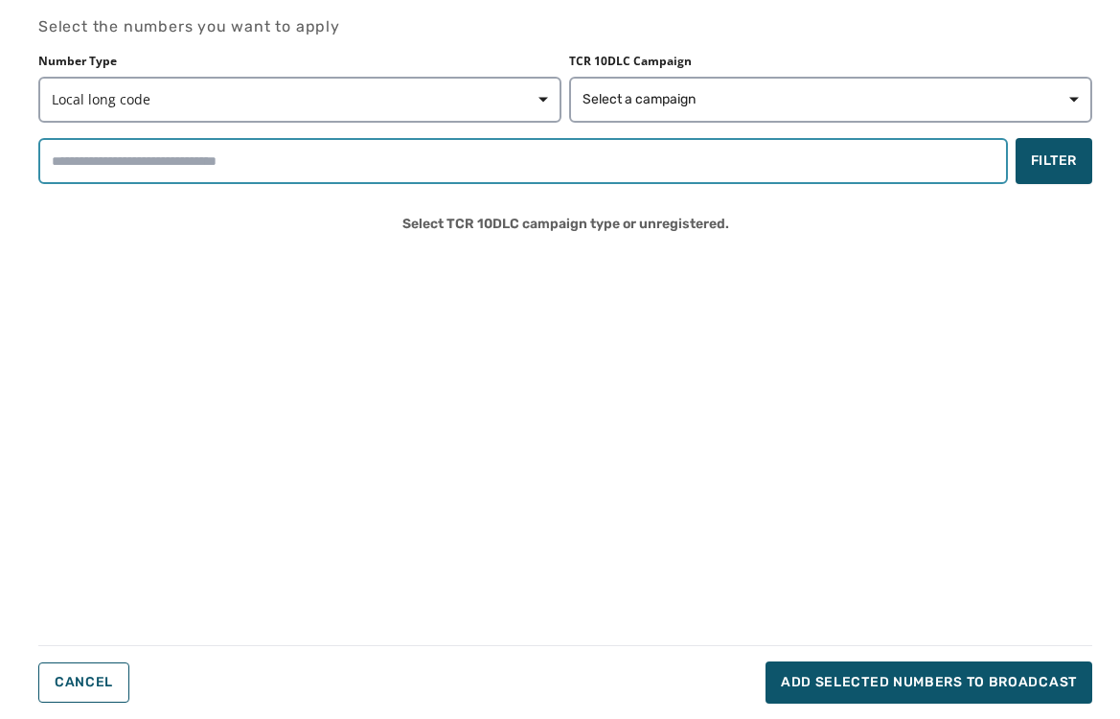
click at [330, 172] on input "search" at bounding box center [523, 161] width 970 height 46
type input "***"
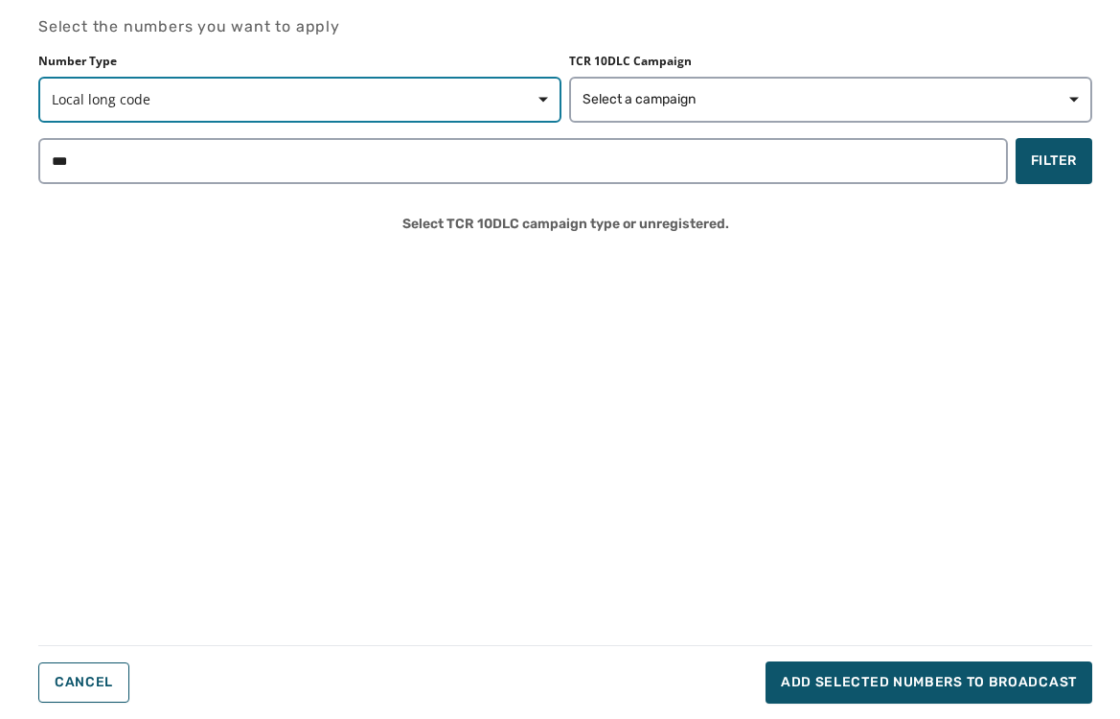
click at [278, 111] on button "Local long code" at bounding box center [299, 100] width 523 height 46
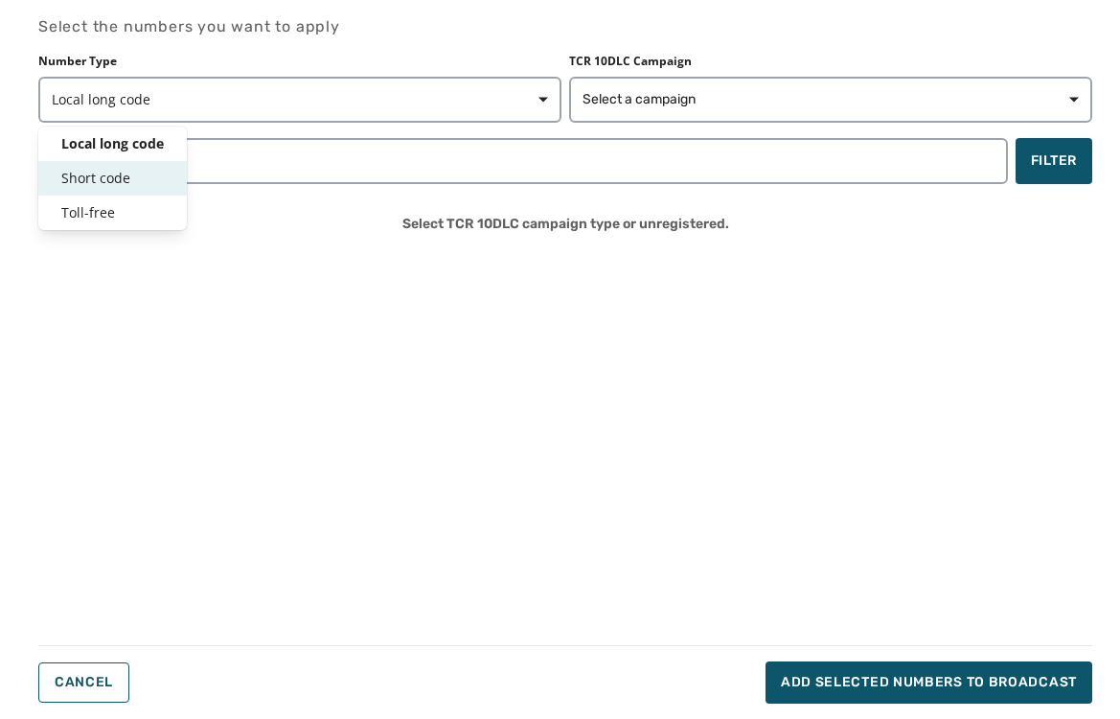
click at [105, 171] on span "Short code" at bounding box center [112, 178] width 103 height 19
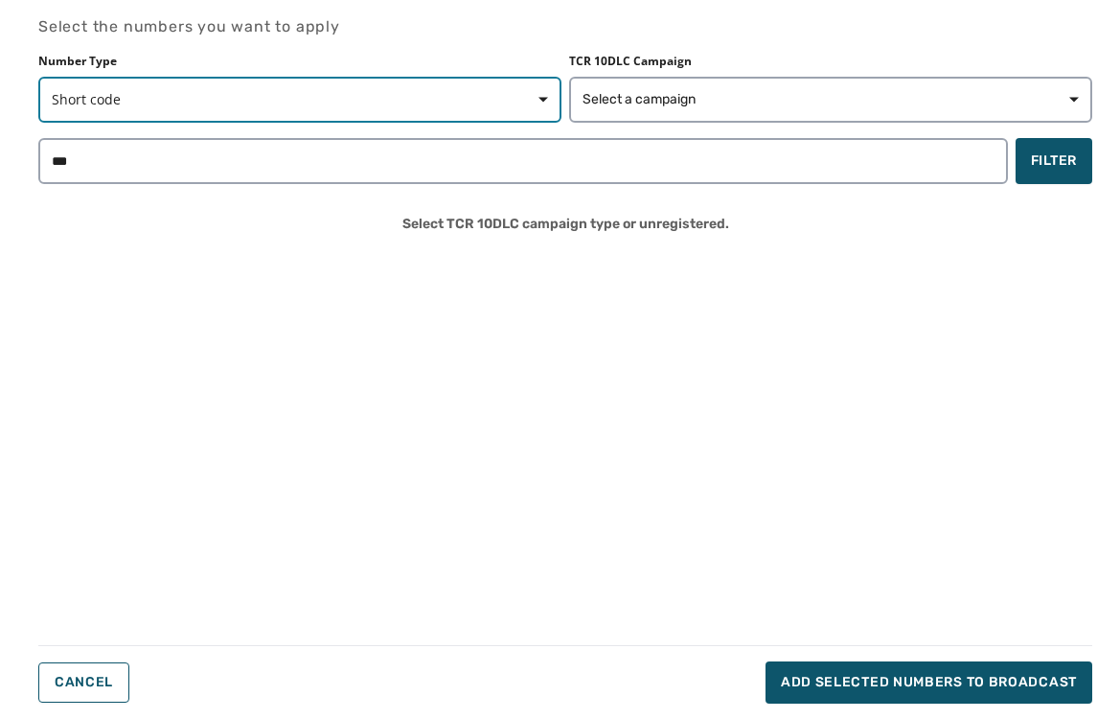
click at [207, 95] on span "Short code" at bounding box center [300, 99] width 496 height 19
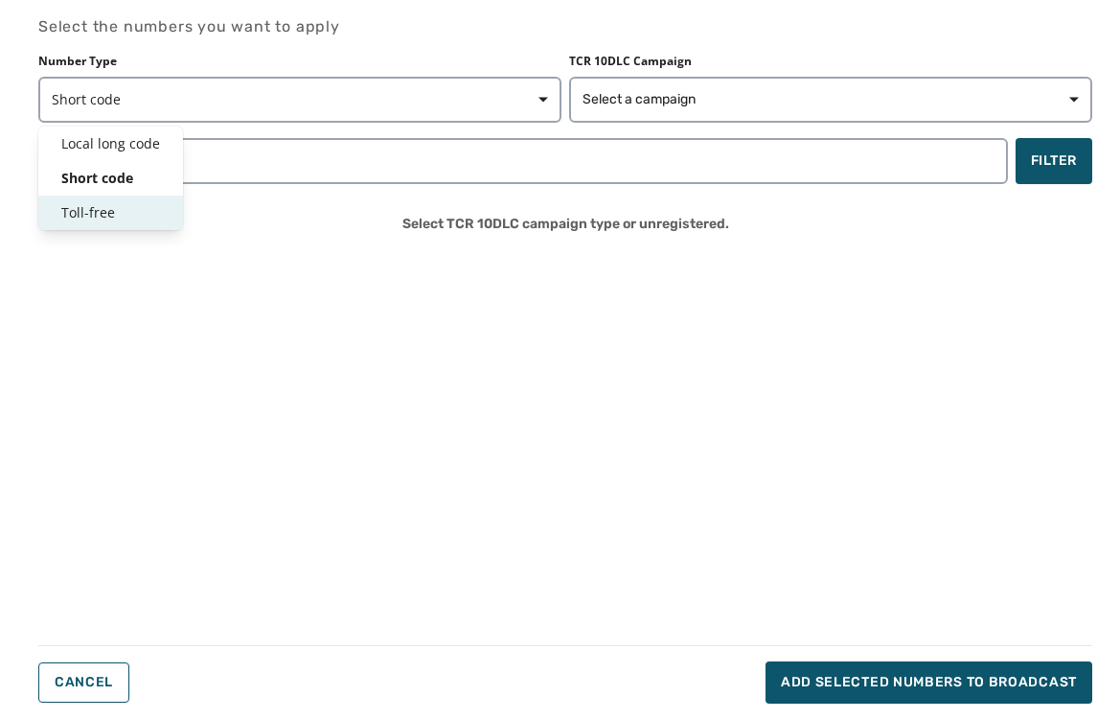
click at [117, 219] on span "Toll-free" at bounding box center [110, 212] width 99 height 19
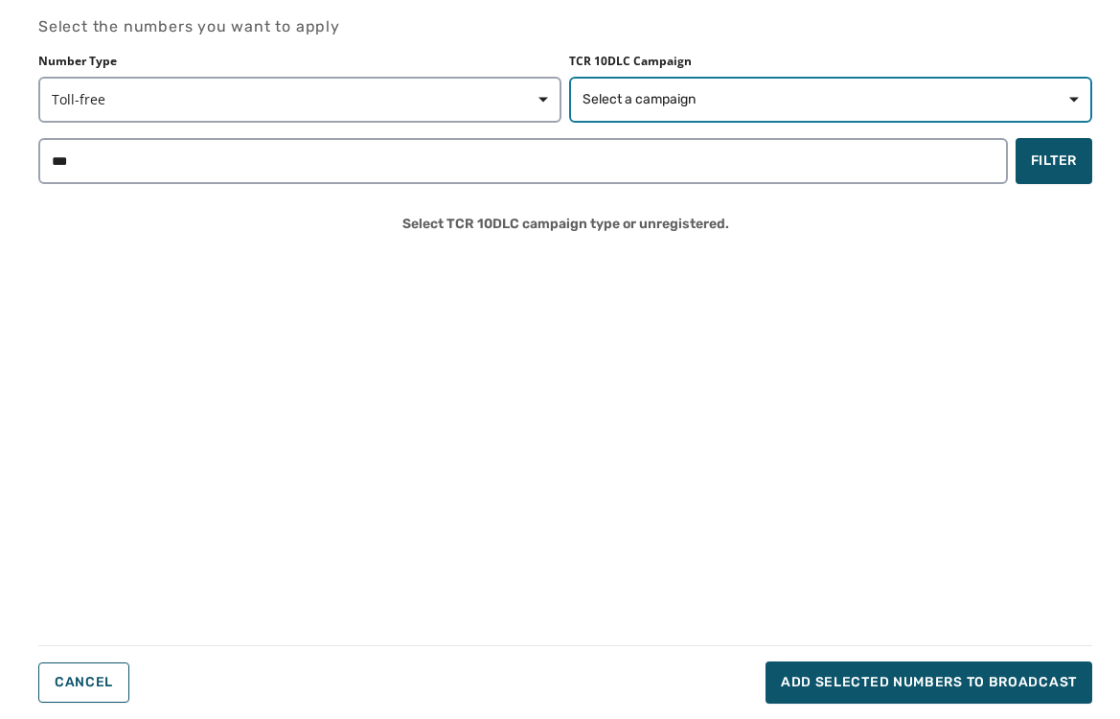
click at [657, 97] on span "Select a campaign" at bounding box center [639, 99] width 113 height 19
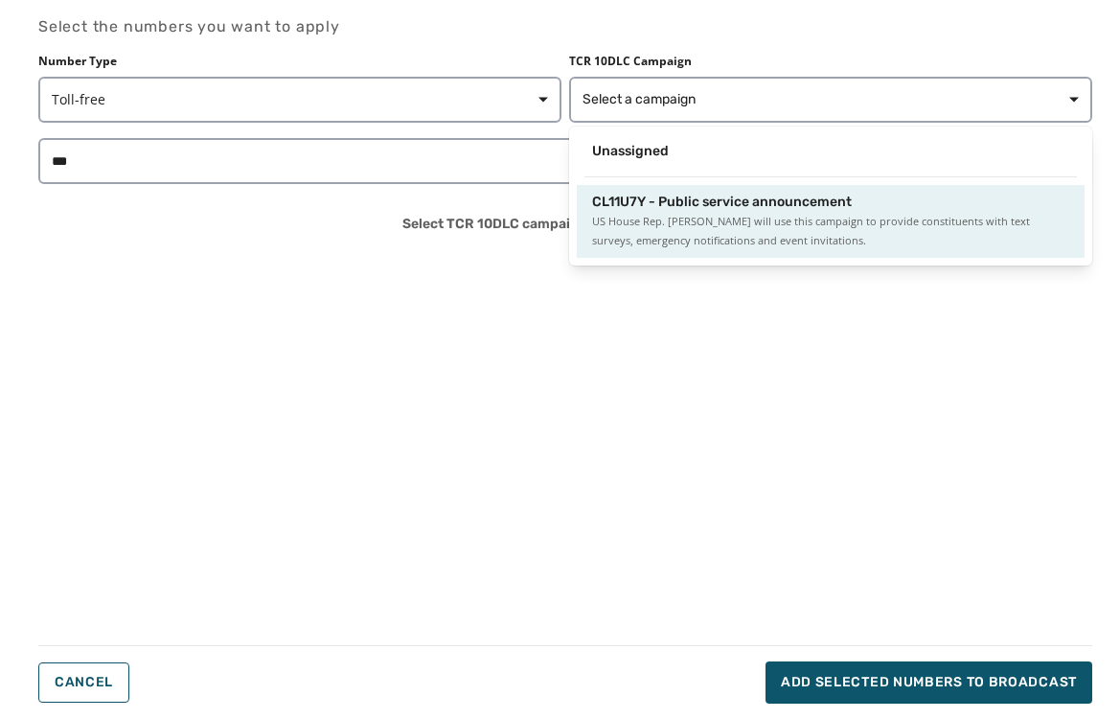
click at [636, 212] on span "US House Rep. [PERSON_NAME] will use this campaign to provide constituents with…" at bounding box center [830, 231] width 477 height 38
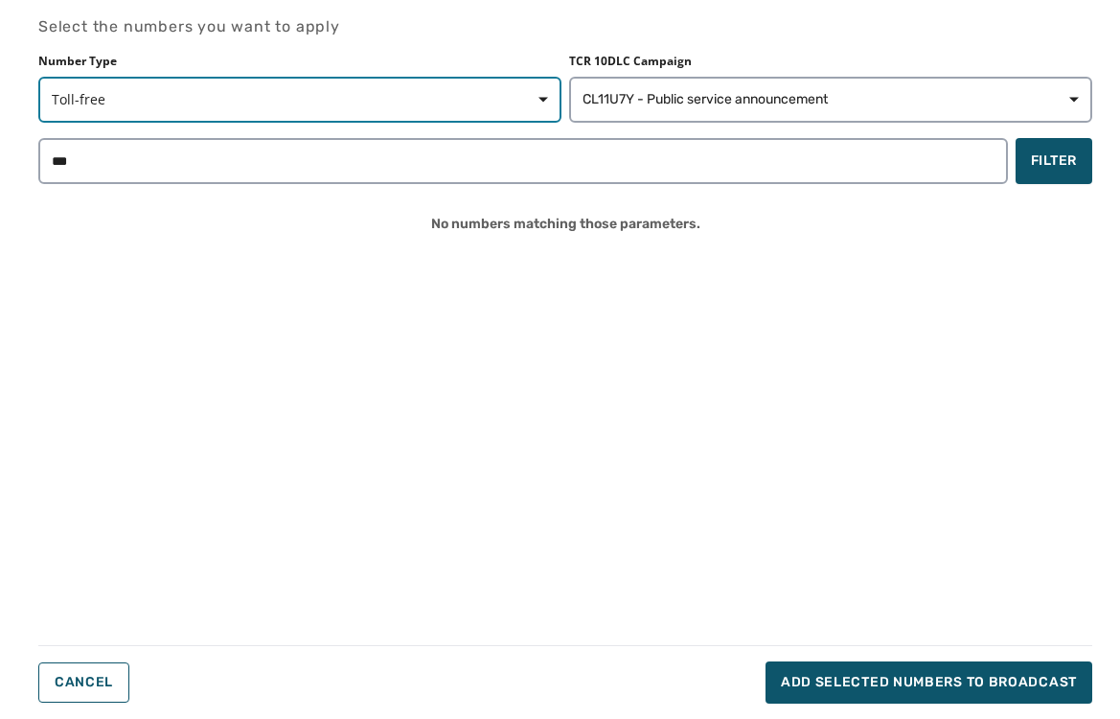
click at [481, 94] on span "Toll-free" at bounding box center [300, 99] width 496 height 19
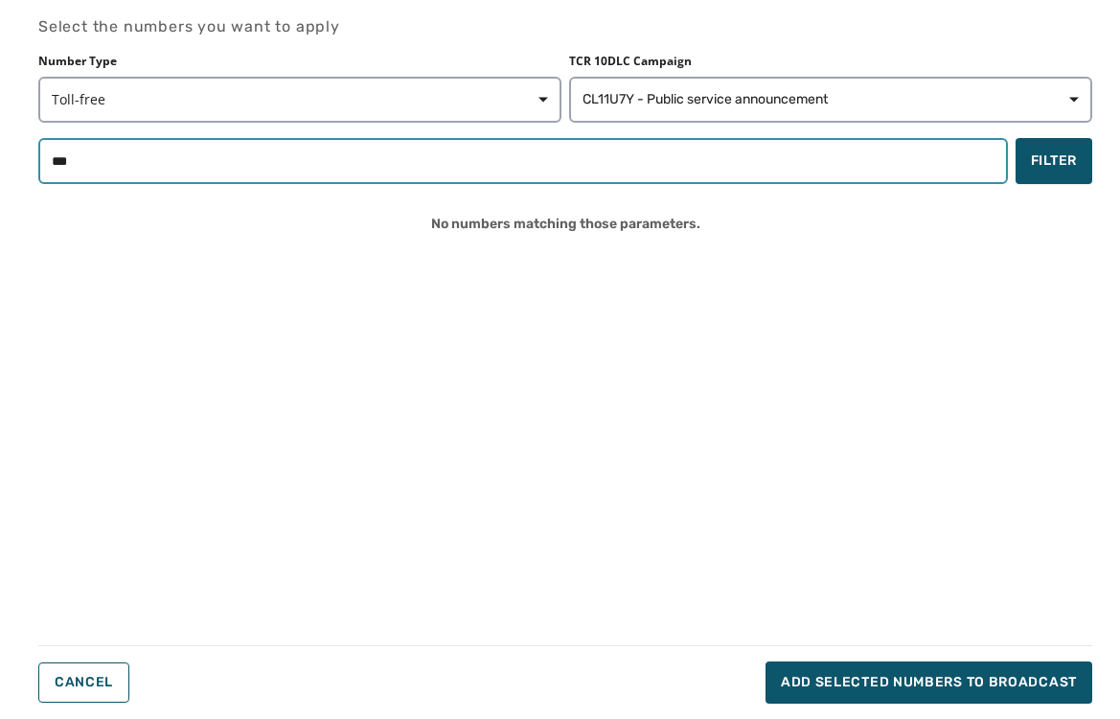
click at [356, 172] on input "***" at bounding box center [523, 161] width 970 height 46
click at [983, 150] on input "***" at bounding box center [523, 161] width 970 height 46
click at [979, 156] on input "***" at bounding box center [523, 161] width 970 height 46
click at [980, 156] on input "***" at bounding box center [523, 161] width 970 height 46
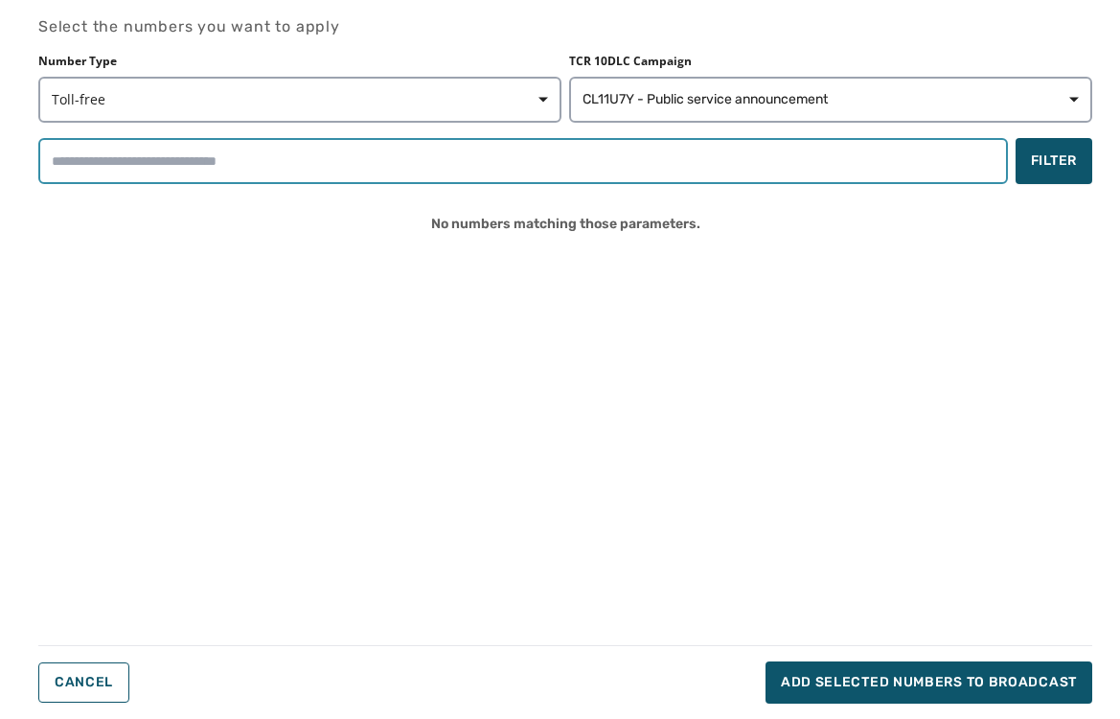
click at [699, 173] on input "search" at bounding box center [523, 161] width 970 height 46
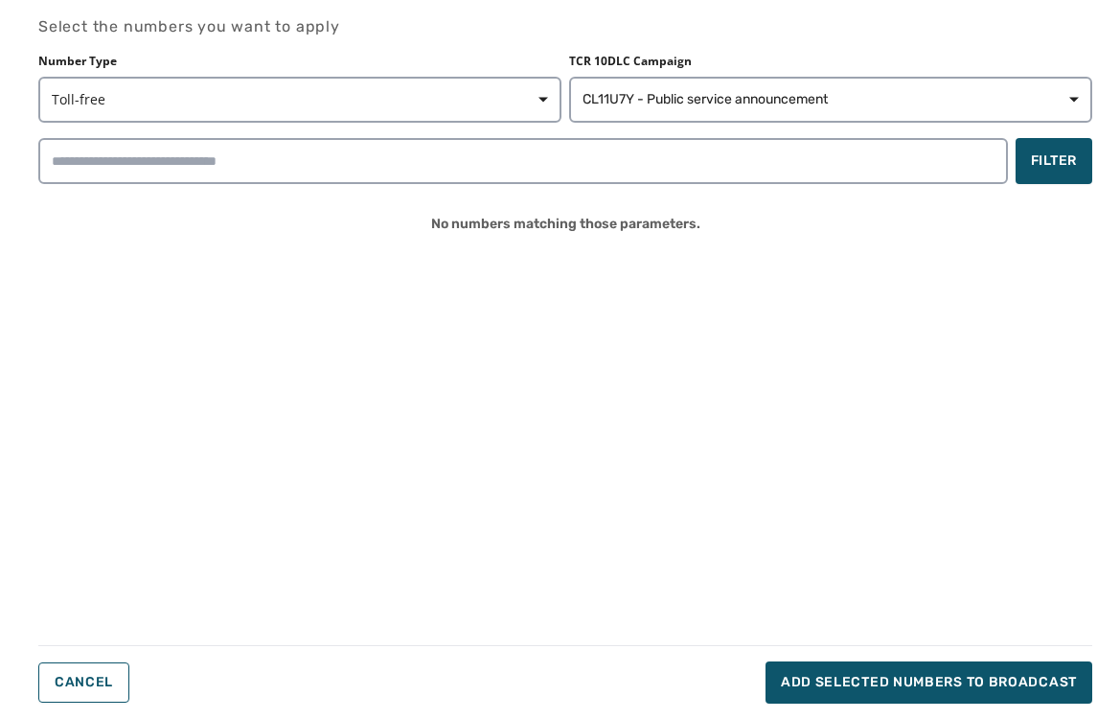
click at [416, 344] on div "Select the numbers you want to apply Number Type Toll-free TCR 10DLC Campaign C…" at bounding box center [565, 359] width 1054 height 688
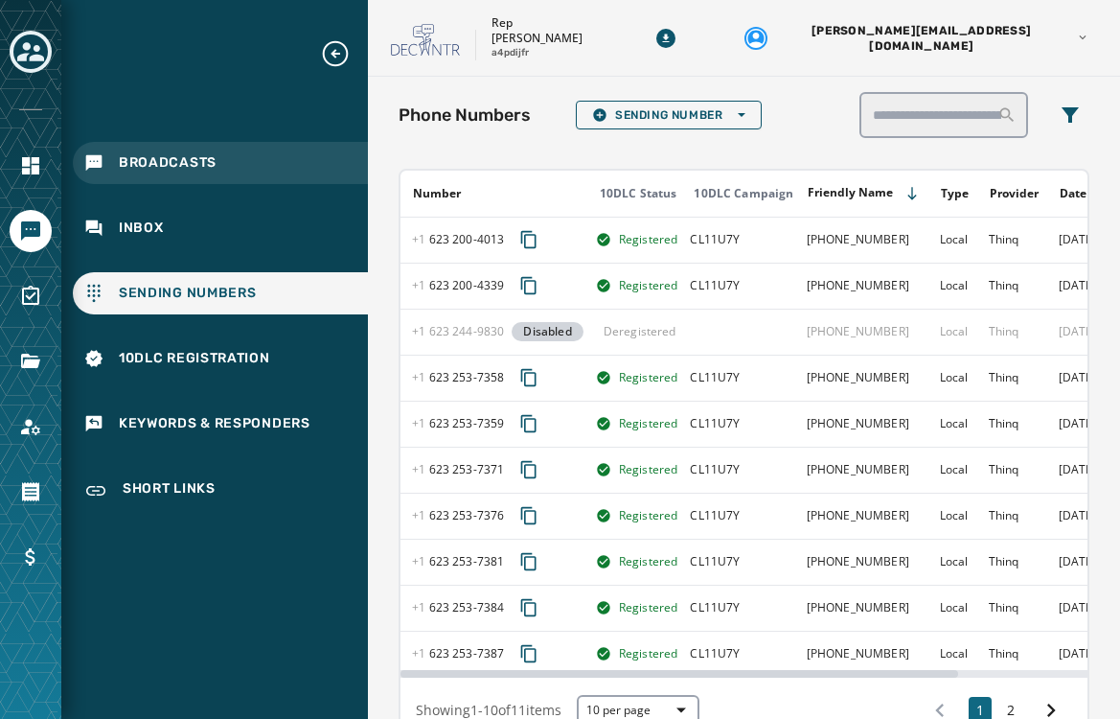
click at [192, 150] on div "Broadcasts" at bounding box center [220, 163] width 295 height 42
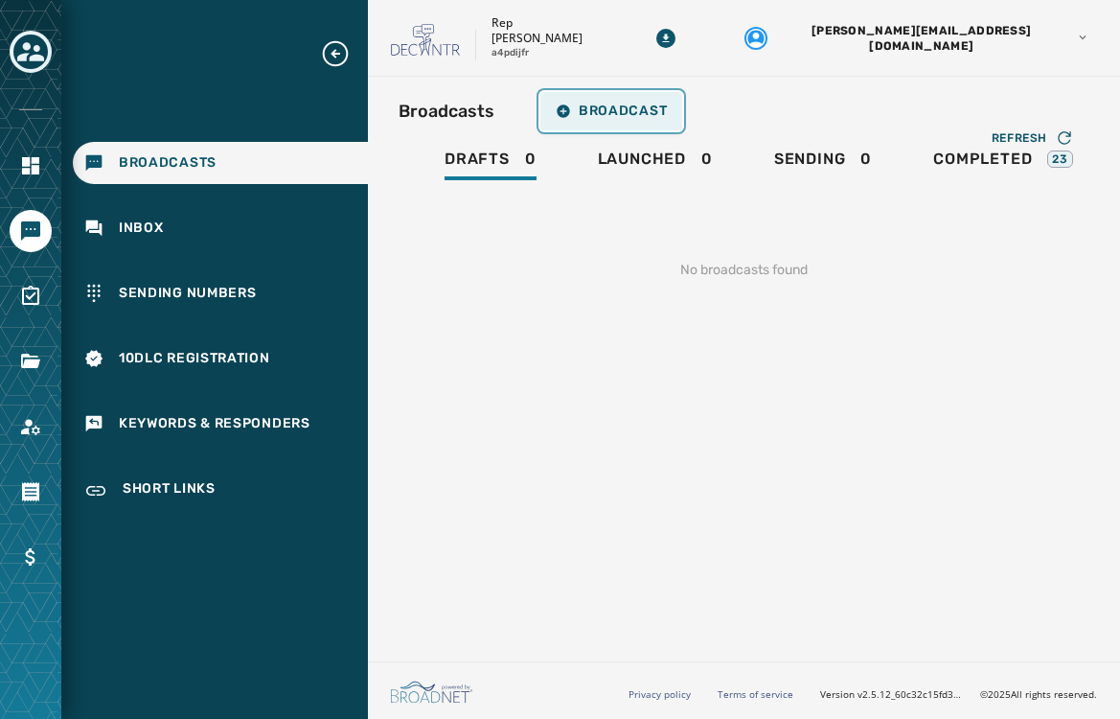
click at [601, 104] on span "Broadcast" at bounding box center [611, 110] width 111 height 15
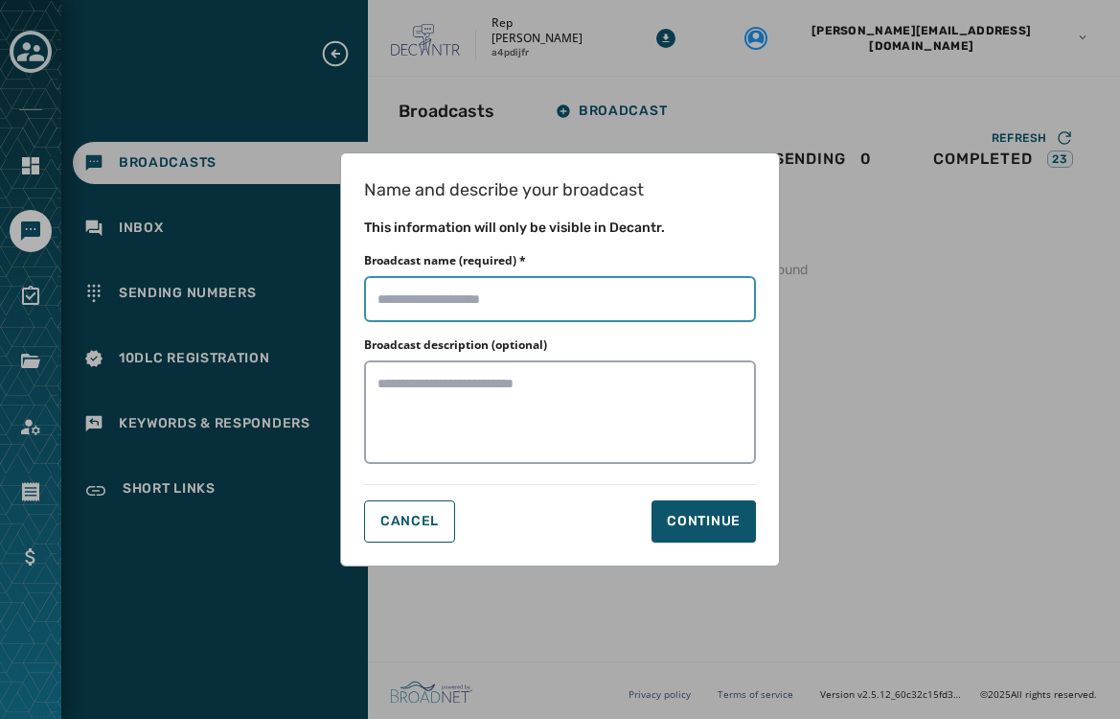
click at [535, 309] on input "Broadcast name (required) *" at bounding box center [560, 299] width 392 height 46
type input "**********"
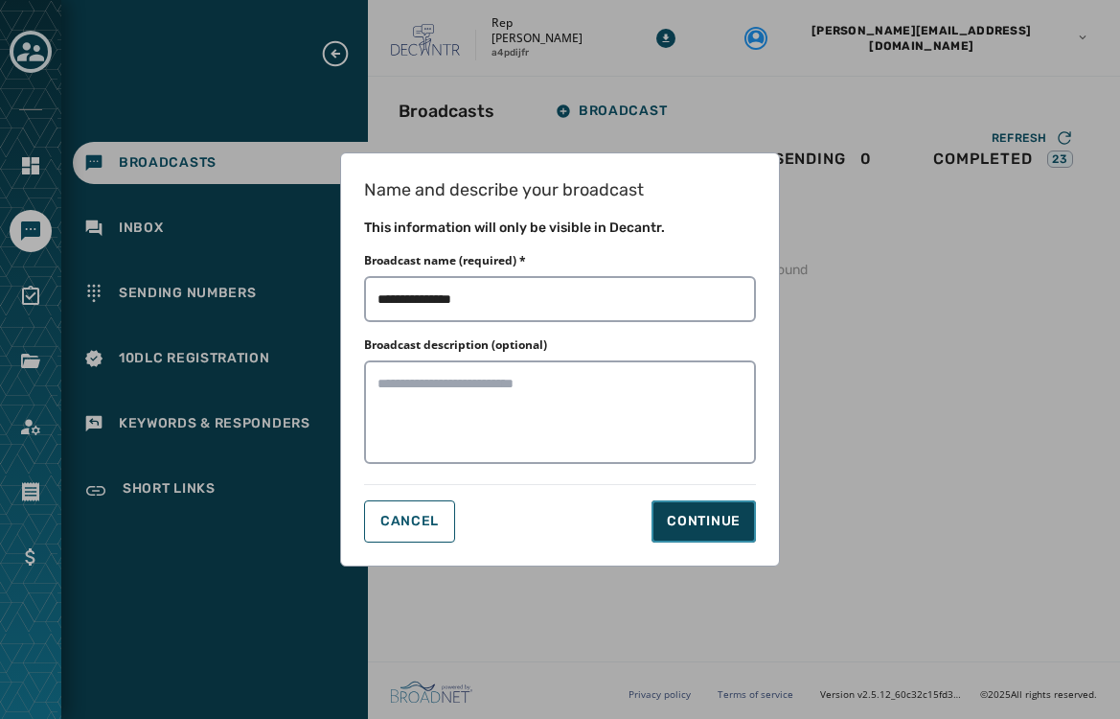
click at [701, 533] on button "Continue" at bounding box center [704, 521] width 104 height 42
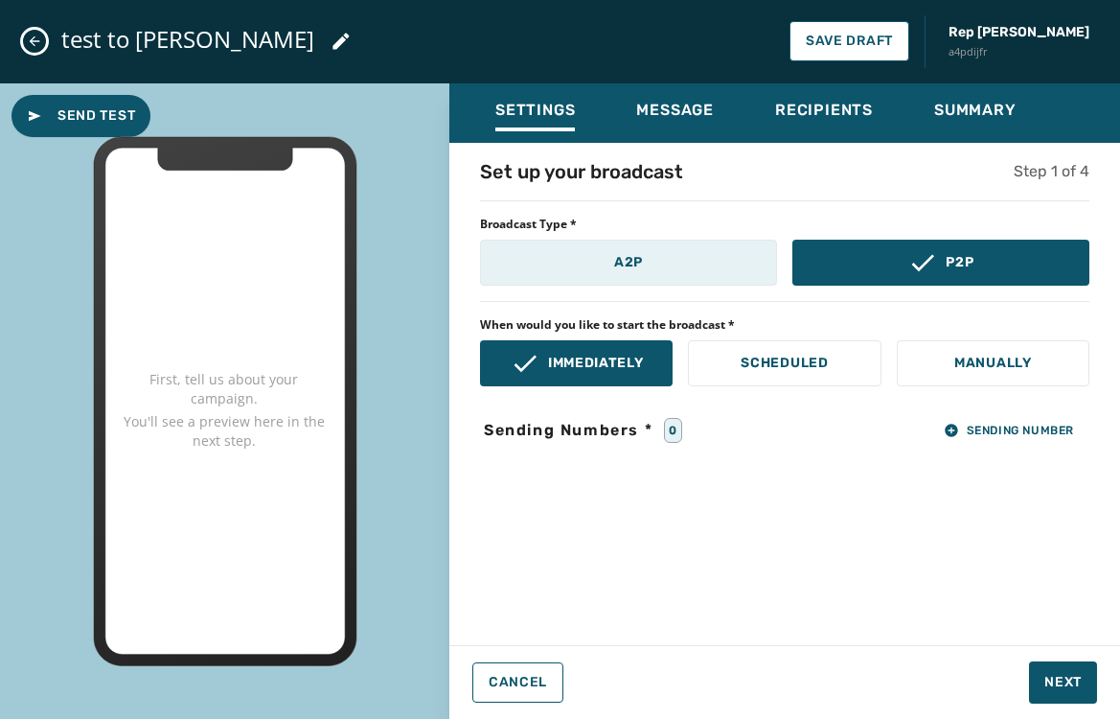
click at [740, 267] on button "A2P" at bounding box center [628, 263] width 297 height 46
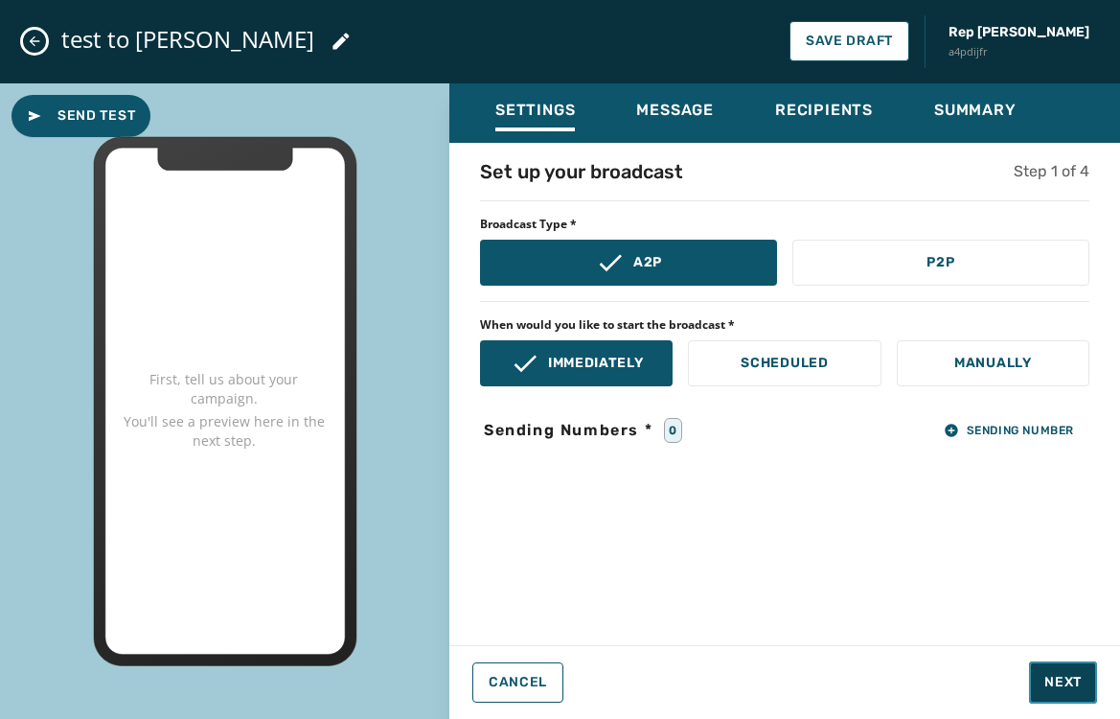
click at [1066, 676] on span "Next" at bounding box center [1062, 682] width 37 height 19
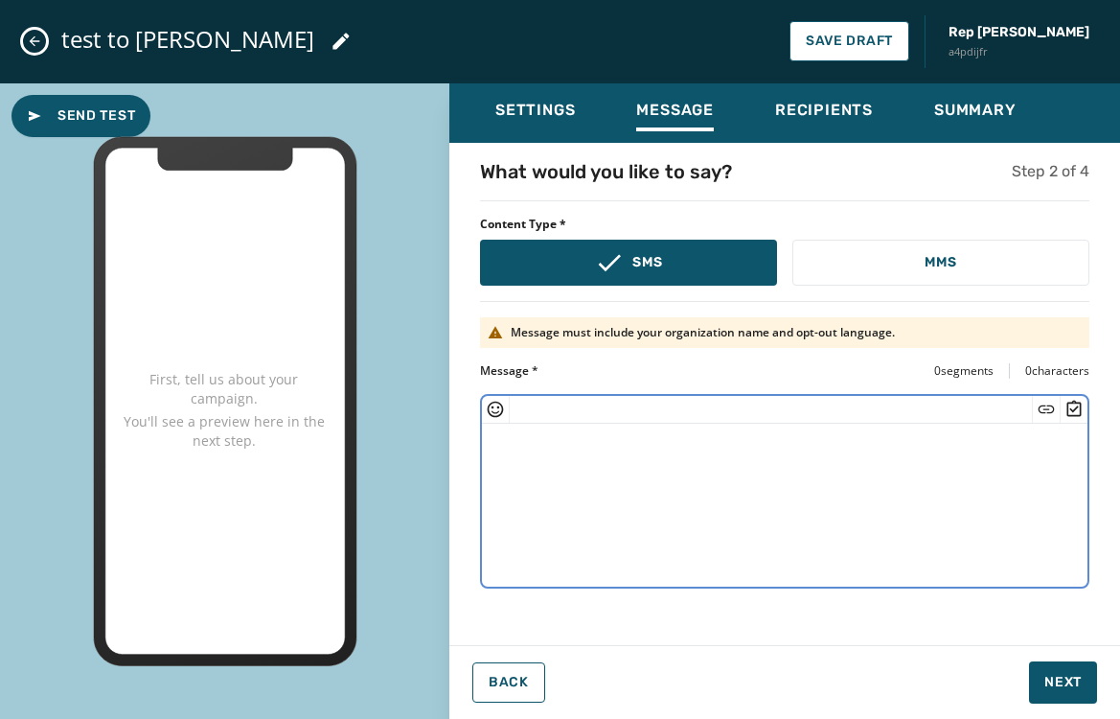
click at [907, 484] on textarea at bounding box center [785, 502] width 606 height 157
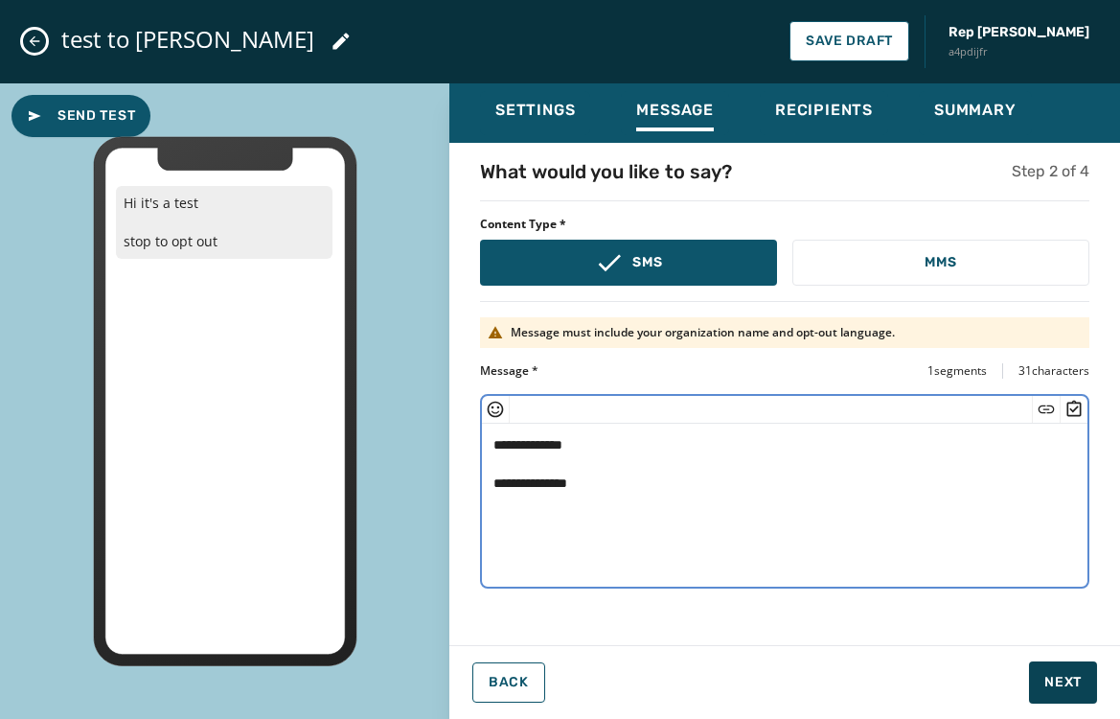
type textarea "**********"
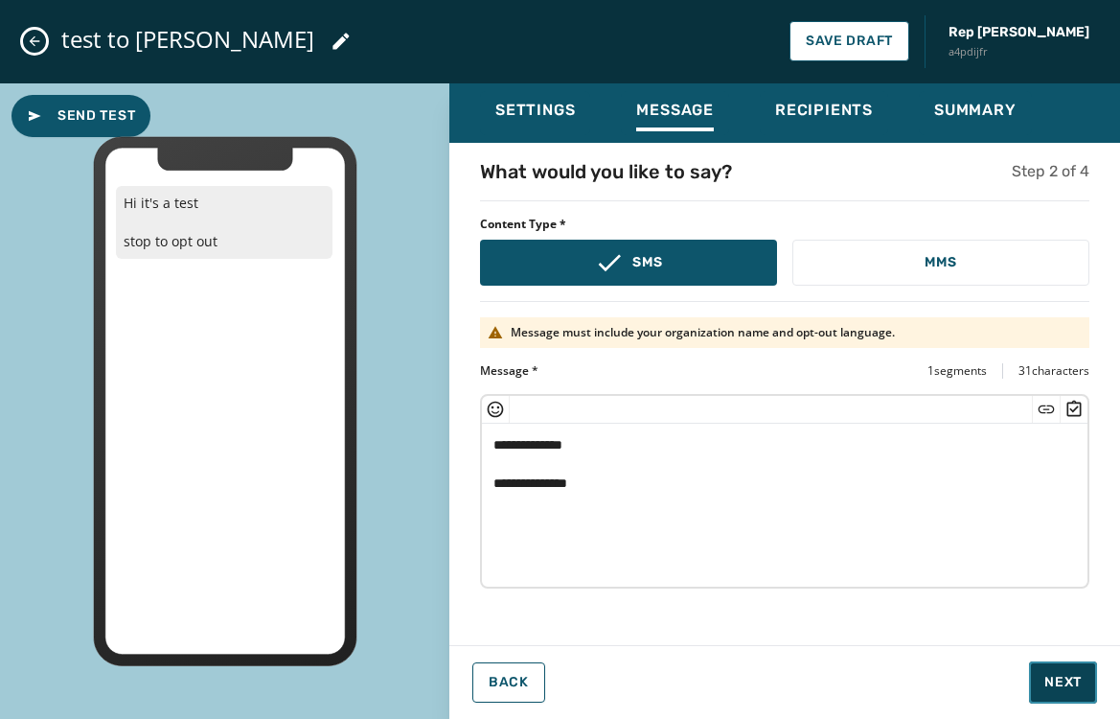
click at [1079, 689] on span "Next" at bounding box center [1062, 682] width 37 height 19
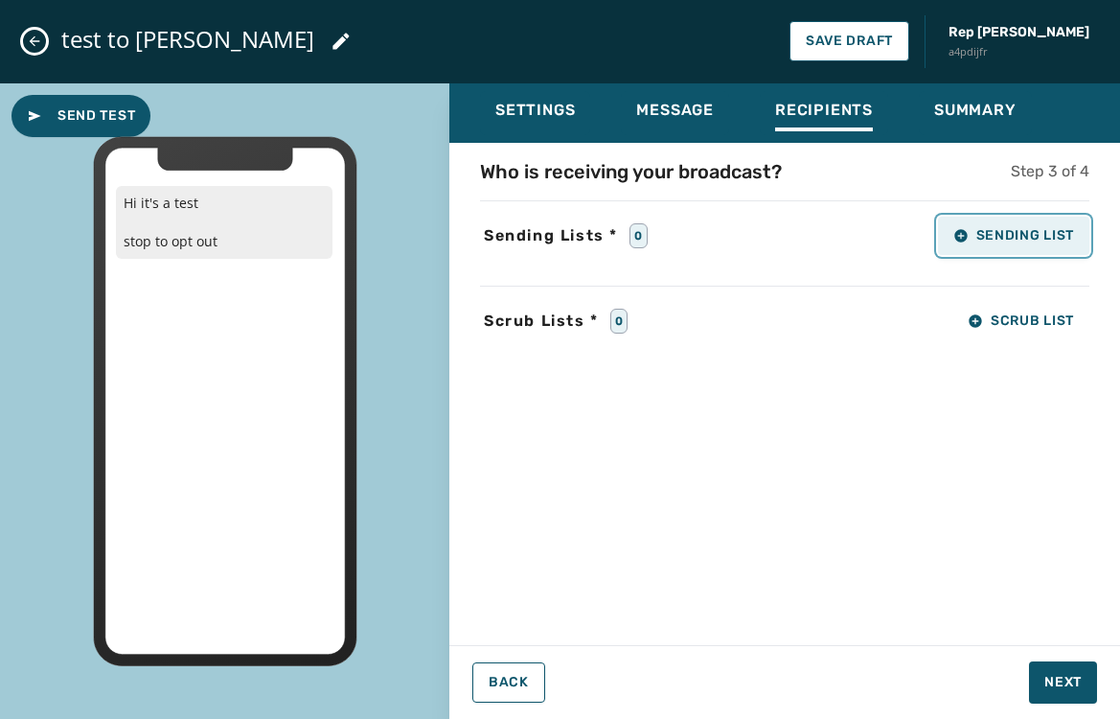
click at [968, 229] on span "Sending List" at bounding box center [1013, 235] width 121 height 15
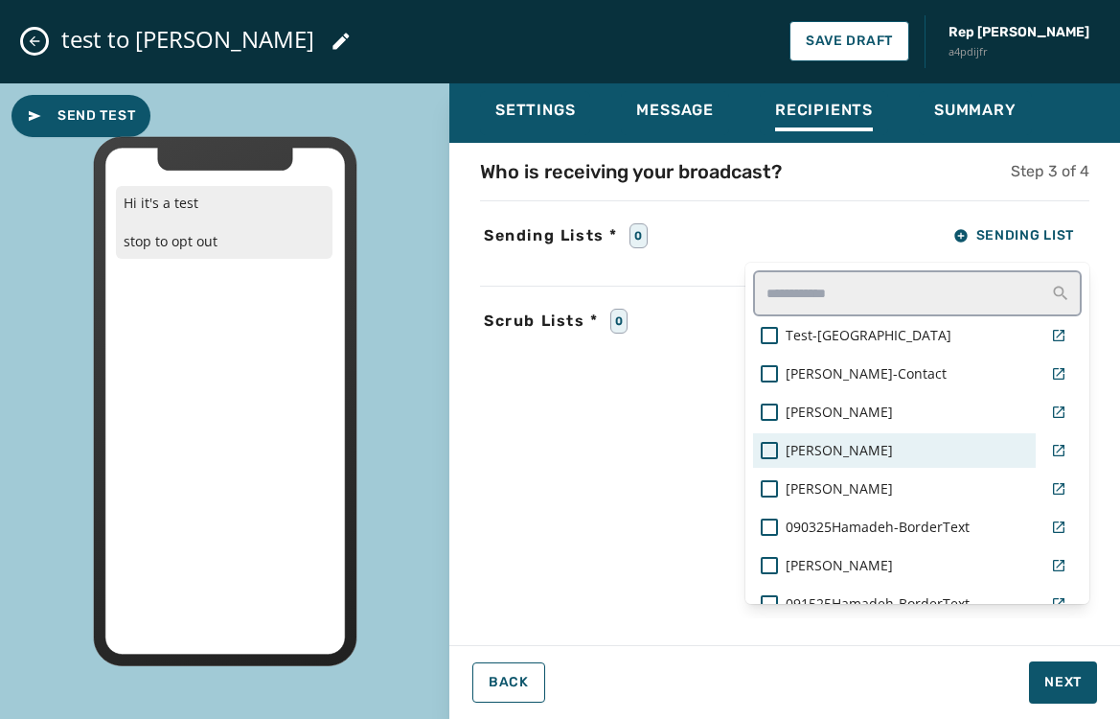
click at [793, 444] on span "[PERSON_NAME]" at bounding box center [839, 450] width 107 height 19
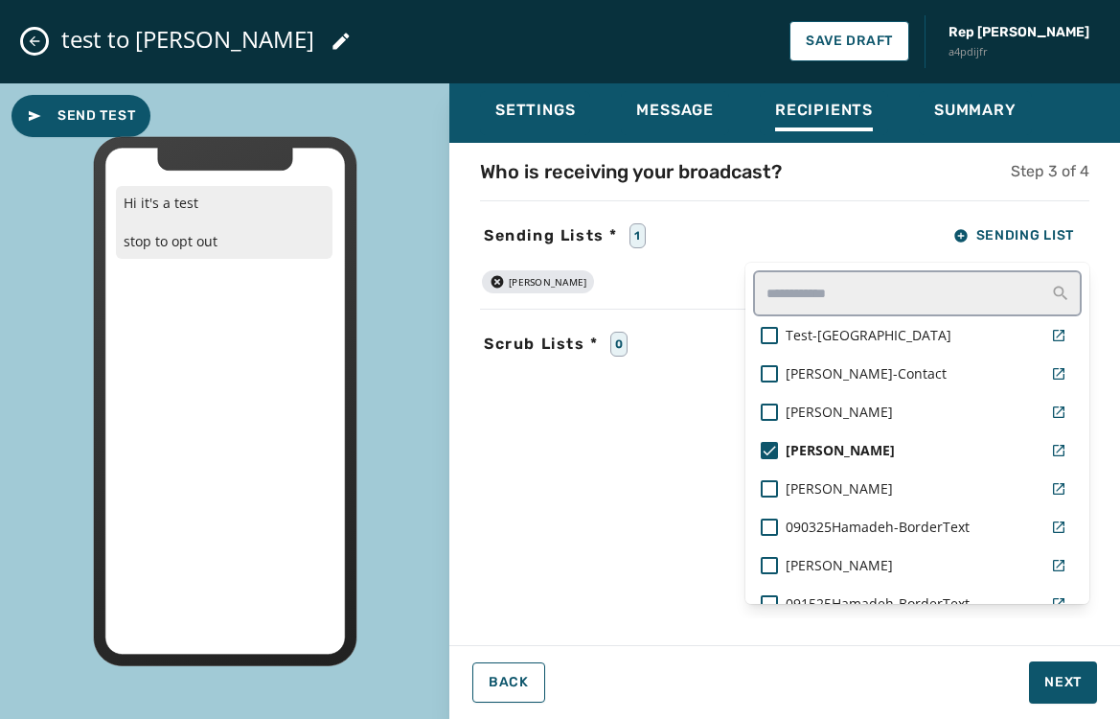
click at [1047, 680] on div "Settings Message Recipients Summary Who is receiving your broadcast? Step 3 of …" at bounding box center [784, 393] width 671 height 621
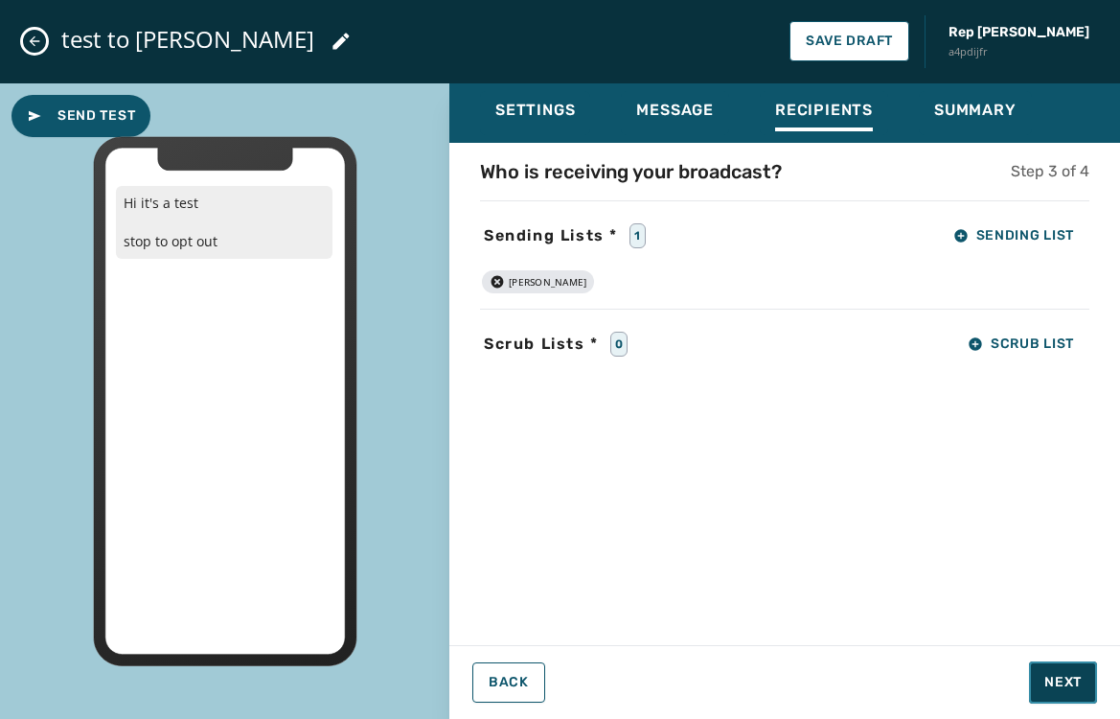
click at [1057, 681] on span "Next" at bounding box center [1062, 682] width 37 height 19
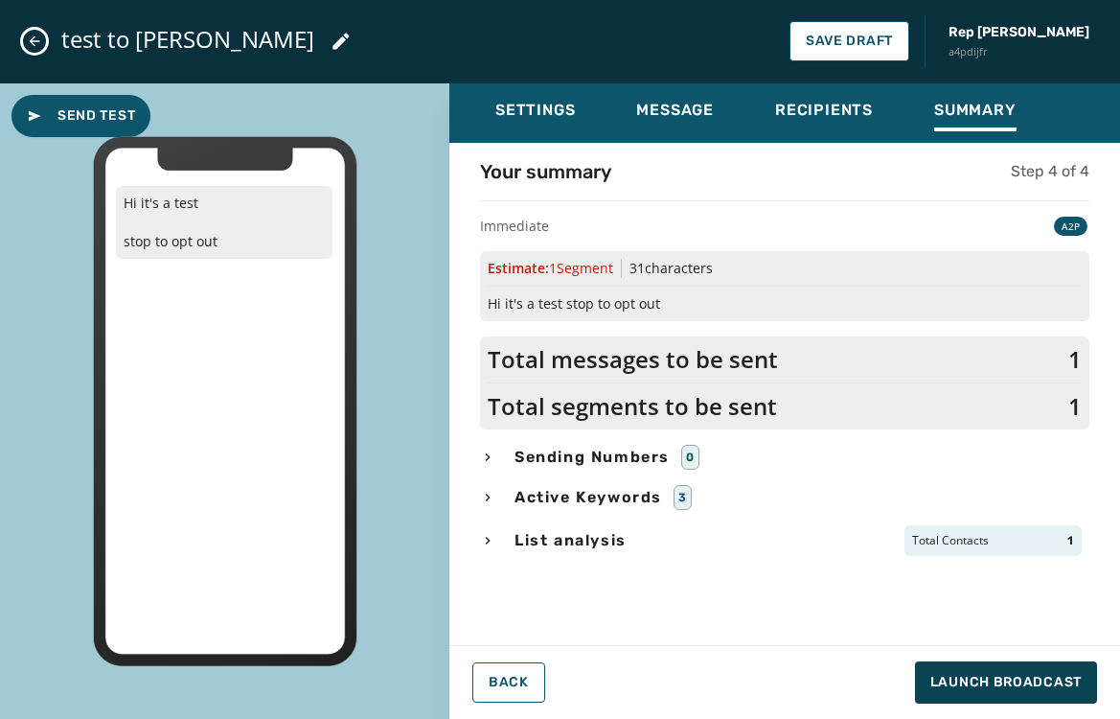
click at [484, 455] on icon "button" at bounding box center [487, 456] width 15 height 15
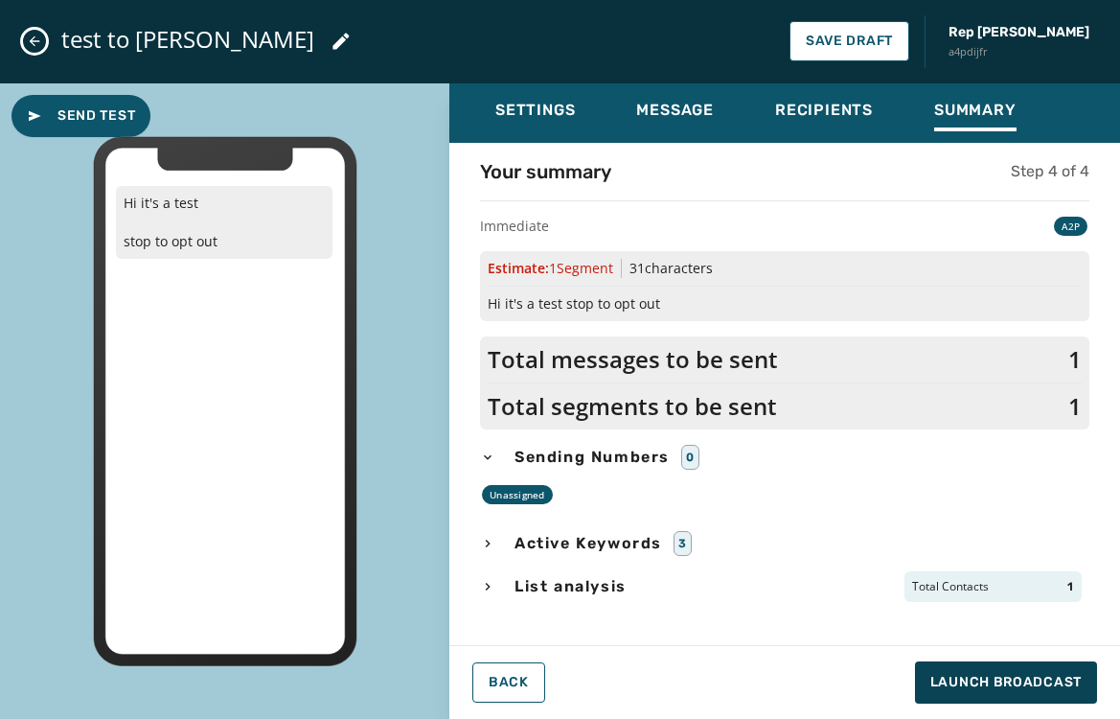
click at [536, 489] on div "Unassigned" at bounding box center [517, 494] width 71 height 19
